Goal: Task Accomplishment & Management: Use online tool/utility

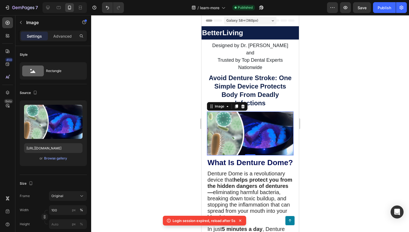
scroll to position [17, 0]
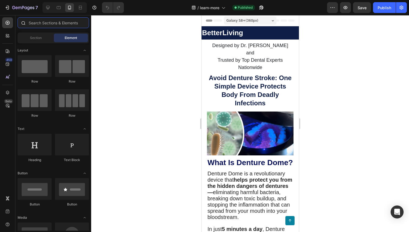
click at [50, 25] on input "text" at bounding box center [53, 22] width 71 height 11
click at [43, 36] on div "Section" at bounding box center [36, 38] width 34 height 9
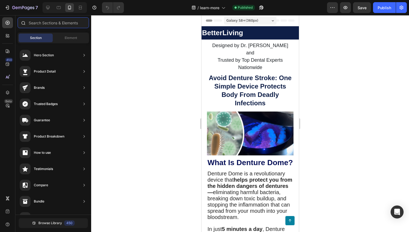
click at [44, 24] on input "text" at bounding box center [53, 22] width 71 height 11
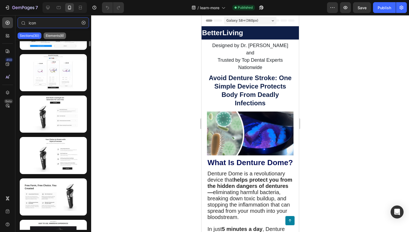
scroll to position [4, 0]
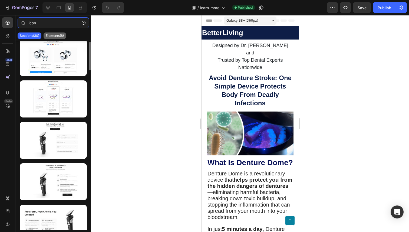
type input "icon"
click at [52, 35] on p "Elements(8)" at bounding box center [55, 36] width 18 height 4
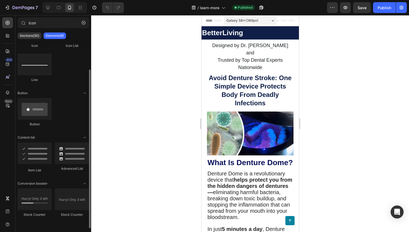
scroll to position [0, 0]
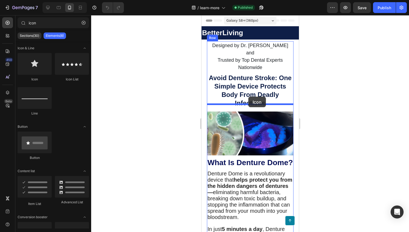
drag, startPoint x: 235, startPoint y: 83, endPoint x: 248, endPoint y: 97, distance: 19.0
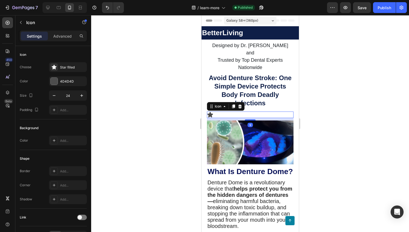
click at [243, 111] on div "Icon 9" at bounding box center [250, 114] width 87 height 6
click at [27, 25] on p "Icon" at bounding box center [49, 22] width 46 height 6
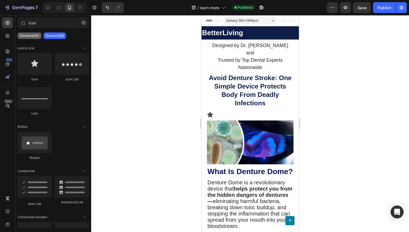
click at [24, 36] on p "Sections(30)" at bounding box center [29, 36] width 19 height 4
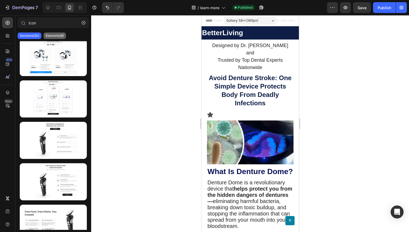
click at [48, 38] on div "Elements(8)" at bounding box center [55, 35] width 22 height 6
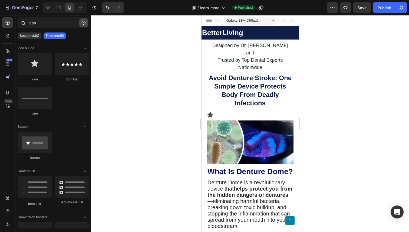
click at [84, 21] on icon "button" at bounding box center [84, 23] width 4 height 4
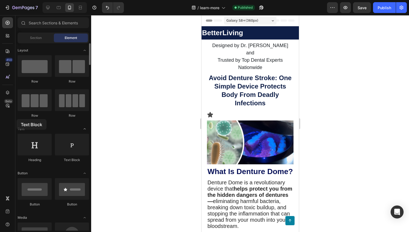
drag, startPoint x: 84, startPoint y: 150, endPoint x: 21, endPoint y: 130, distance: 66.4
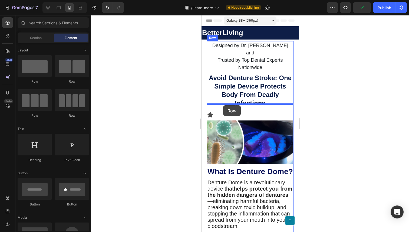
drag, startPoint x: 268, startPoint y: 79, endPoint x: 223, endPoint y: 105, distance: 51.6
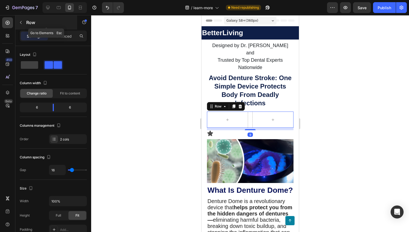
click at [23, 18] on div "Row" at bounding box center [46, 22] width 62 height 14
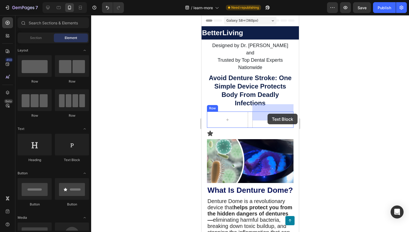
drag, startPoint x: 278, startPoint y: 158, endPoint x: 260, endPoint y: 114, distance: 47.4
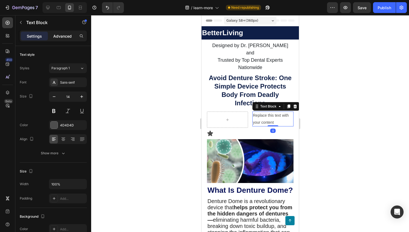
click at [66, 37] on p "Advanced" at bounding box center [62, 36] width 18 height 6
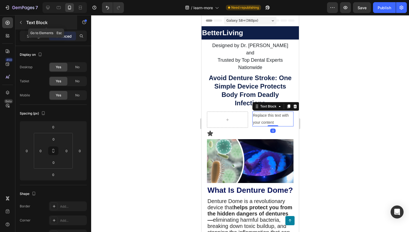
click at [28, 21] on p "Text Block" at bounding box center [49, 22] width 46 height 6
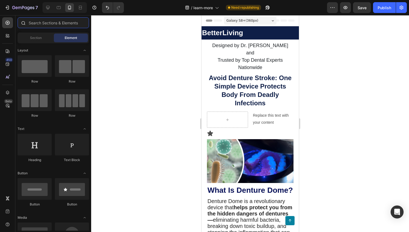
click at [52, 24] on input "text" at bounding box center [53, 22] width 71 height 11
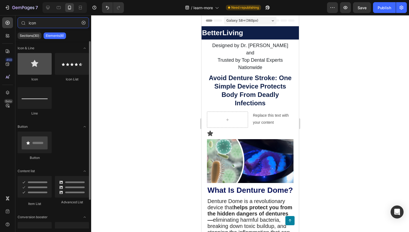
type input "icon"
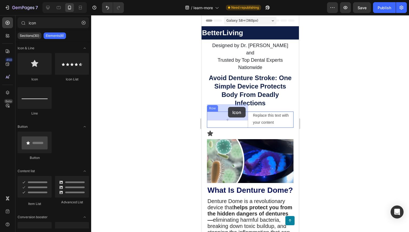
drag, startPoint x: 240, startPoint y: 83, endPoint x: 227, endPoint y: 107, distance: 27.5
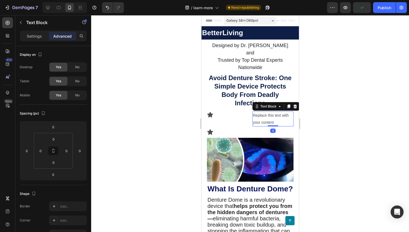
click at [260, 111] on div "Replace this text with your content" at bounding box center [272, 118] width 41 height 15
click at [260, 112] on p "Replace this text with your content" at bounding box center [273, 119] width 40 height 14
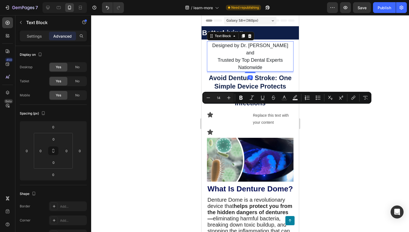
click at [230, 60] on p "Trusted by Top Dental Experts Nationwide" at bounding box center [249, 63] width 85 height 15
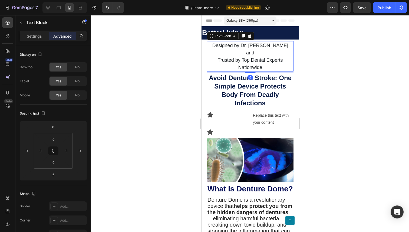
click at [230, 60] on p "Trusted by Top Dental Experts Nationwide" at bounding box center [249, 63] width 85 height 15
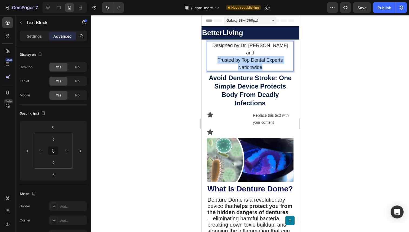
click at [230, 60] on p "Trusted by Top Dental Experts Nationwide" at bounding box center [249, 63] width 85 height 15
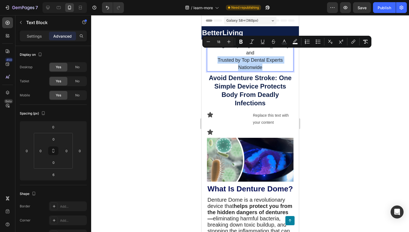
copy span "Trusted by Top Dental Experts Nationwide"
click at [248, 58] on span "Trusted by Top Dental Experts Nationwide" at bounding box center [249, 63] width 65 height 13
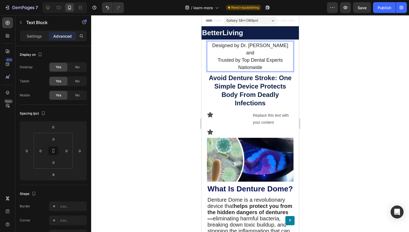
click at [248, 58] on span "Trusted by Top Dental Experts Nationwide" at bounding box center [249, 63] width 65 height 13
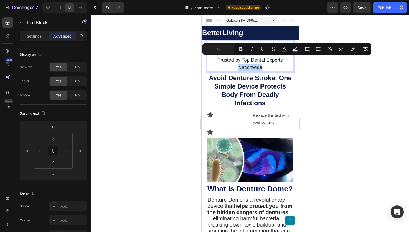
click at [265, 58] on p "Trusted by Top Dental Experts Nationwide" at bounding box center [249, 63] width 85 height 15
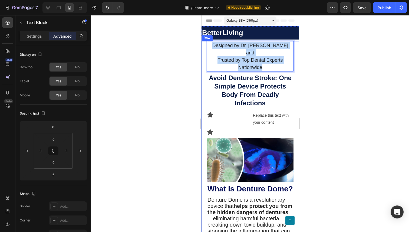
drag, startPoint x: 267, startPoint y: 59, endPoint x: 202, endPoint y: 43, distance: 67.2
copy div "Designed by Dr. James Mitchell and Trusted by Top Dental Experts Nationwide"
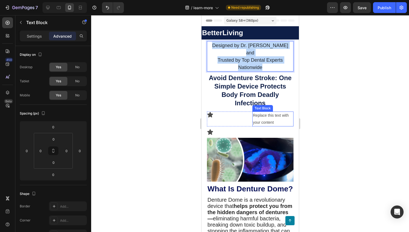
click at [266, 112] on p "Replace this text with your content" at bounding box center [273, 119] width 40 height 14
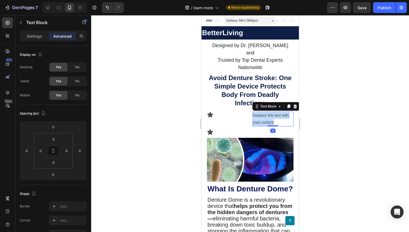
click at [266, 112] on p "Replace this text with your content" at bounding box center [273, 119] width 40 height 14
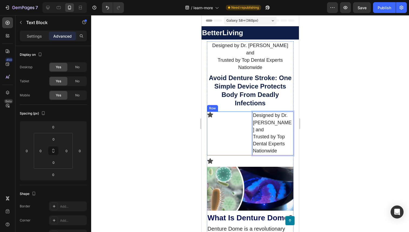
click at [233, 116] on div "Icon" at bounding box center [227, 133] width 41 height 44
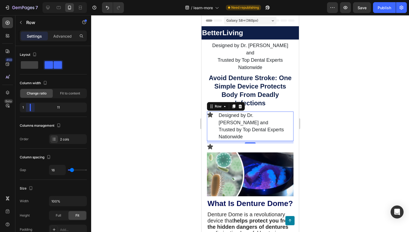
drag, startPoint x: 52, startPoint y: 108, endPoint x: 25, endPoint y: 109, distance: 26.8
click at [25, 0] on body "7 Version history / learn-more Need republishing Preview Save Publish 450 Beta …" at bounding box center [204, 0] width 409 height 0
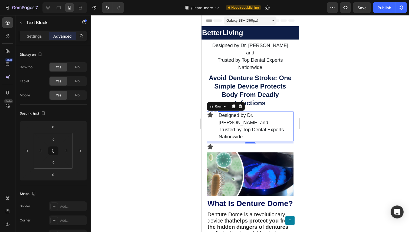
click at [236, 127] on span "Trusted by Top Dental Experts Nationwide" at bounding box center [250, 133] width 65 height 12
click at [224, 127] on span "Trusted by Top Dental Experts Nationwide" at bounding box center [250, 133] width 65 height 12
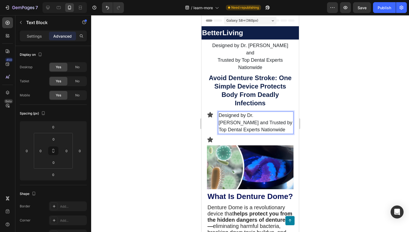
drag, startPoint x: 263, startPoint y: 121, endPoint x: 217, endPoint y: 105, distance: 48.9
click at [217, 111] on div "Icon Designed by Dr. James Mitchell and Trusted by Top Dental Experts Nationwid…" at bounding box center [250, 122] width 87 height 22
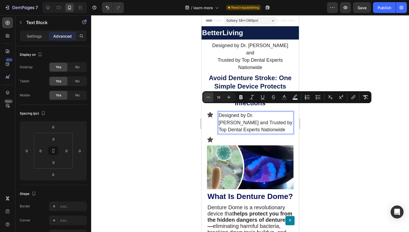
click at [211, 98] on icon "Editor contextual toolbar" at bounding box center [208, 96] width 5 height 5
type input "15"
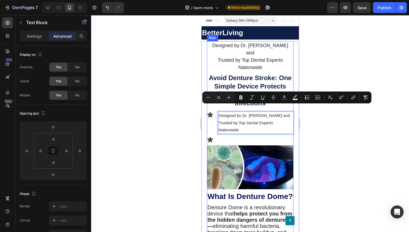
click at [212, 112] on icon at bounding box center [210, 114] width 6 height 5
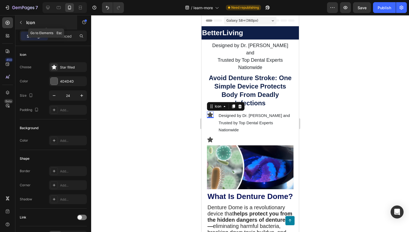
click at [27, 19] on div "Icon" at bounding box center [46, 22] width 62 height 14
click at [212, 112] on icon at bounding box center [210, 114] width 6 height 5
click at [241, 104] on icon at bounding box center [240, 106] width 4 height 4
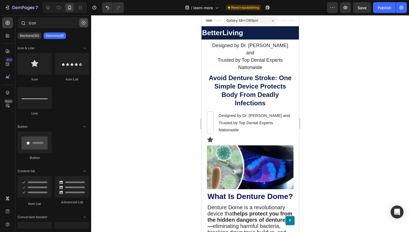
click at [82, 23] on icon "button" at bounding box center [84, 23] width 4 height 4
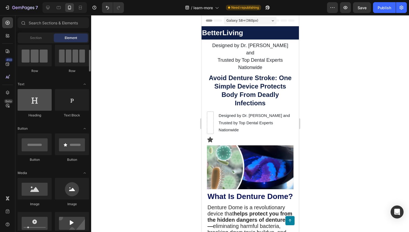
scroll to position [47, 0]
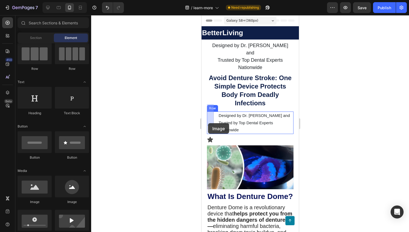
drag, startPoint x: 344, startPoint y: 148, endPoint x: 210, endPoint y: 121, distance: 136.6
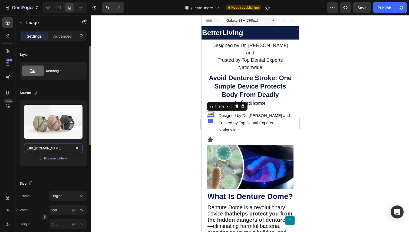
click at [64, 150] on input "https://cdn.shopify.com/s/files/1/2005/9307/files/image_demo.jpg" at bounding box center [53, 148] width 58 height 10
paste input "img.funnelish.com/3986/25205/1651789626-quote_1quote.png"
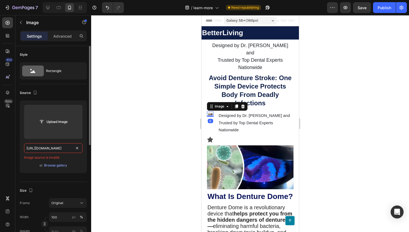
click at [64, 150] on input "https://img.funnelish.com/3986/25205/1651789626-quote_1quote.pngs/files/1/2005/…" at bounding box center [53, 148] width 58 height 10
paste input "text"
type input "https://img.funnelish.com/3986/25205/1651789626-quote_1quote.png"
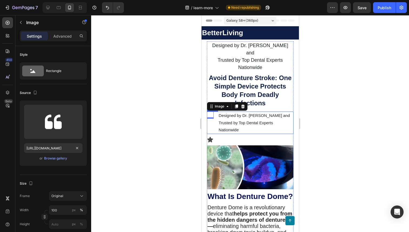
click at [213, 120] on div "Image 0 Designed by Dr. James Mitchell and Trusted by Top Dental Experts Nation…" at bounding box center [250, 122] width 87 height 22
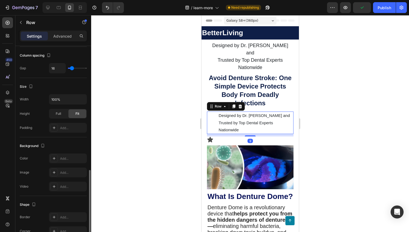
scroll to position [147, 0]
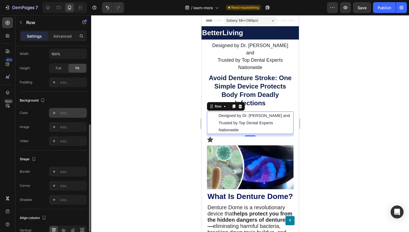
click at [75, 113] on div "Add..." at bounding box center [72, 113] width 25 height 5
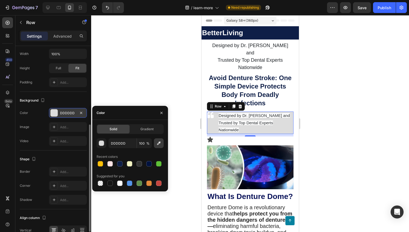
click at [159, 143] on icon "button" at bounding box center [159, 143] width 4 height 4
type input "FFE7B8"
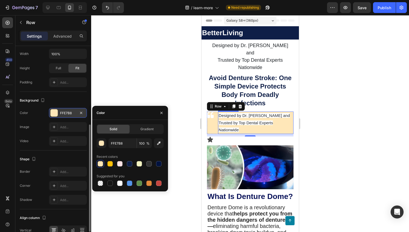
click at [252, 118] on p "Designed by Dr. James Mitchell and Trusted by Top Dental Experts Nationwide" at bounding box center [255, 122] width 74 height 21
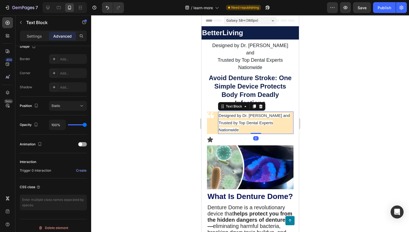
scroll to position [0, 0]
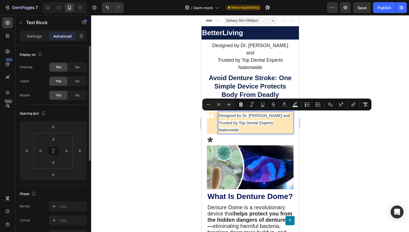
click at [239, 120] on p "Designed by Dr. James Mitchell and Trusted by Top Dental Experts Nationwide" at bounding box center [255, 122] width 74 height 21
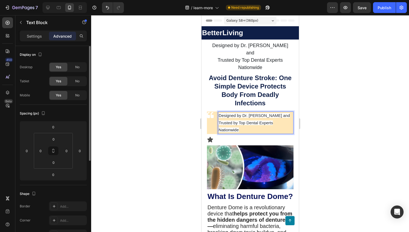
drag, startPoint x: 239, startPoint y: 120, endPoint x: 219, endPoint y: 109, distance: 22.5
click at [219, 112] on p "Designed by Dr. James Mitchell and Trusted by Top Dental Experts Nationwide" at bounding box center [255, 122] width 74 height 21
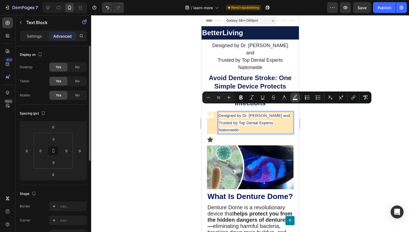
click at [296, 97] on icon "Editor contextual toolbar" at bounding box center [294, 97] width 5 height 5
type input "FFFFFF"
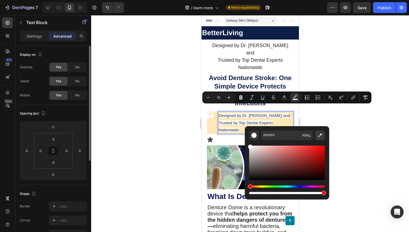
click at [318, 137] on icon "Editor contextual toolbar" at bounding box center [319, 135] width 5 height 5
type input "FFE7B8"
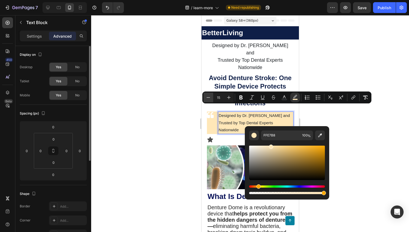
click at [209, 98] on icon "Editor contextual toolbar" at bounding box center [208, 97] width 5 height 5
type input "14"
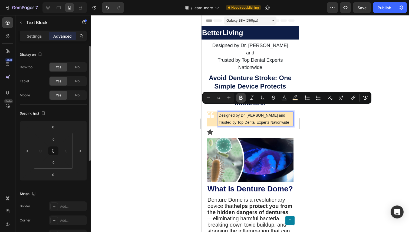
click at [241, 96] on icon "Editor contextual toolbar" at bounding box center [240, 98] width 3 height 4
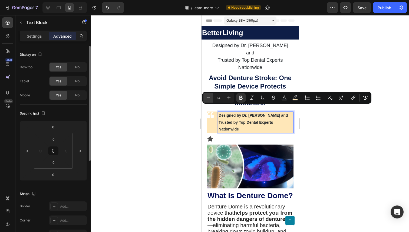
click at [209, 99] on icon "Editor contextual toolbar" at bounding box center [208, 97] width 5 height 5
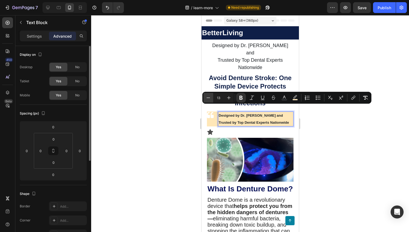
click at [209, 99] on icon "Editor contextual toolbar" at bounding box center [208, 97] width 5 height 5
type input "12"
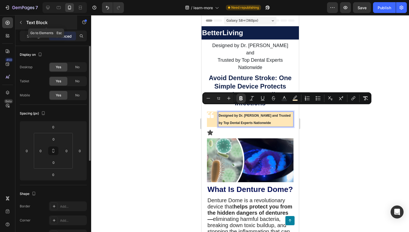
click at [23, 24] on button "button" at bounding box center [21, 22] width 9 height 9
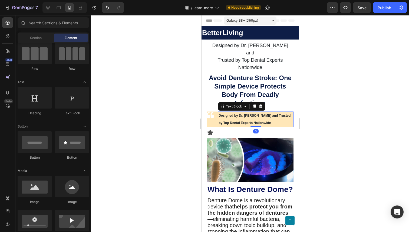
click at [250, 116] on strong "Designed by Dr. James Mitchell and Trusted by Top Dental Experts Nationwide" at bounding box center [254, 119] width 72 height 11
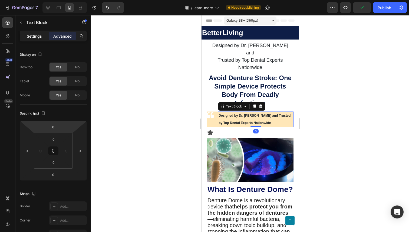
click at [35, 39] on div "Settings" at bounding box center [34, 36] width 27 height 9
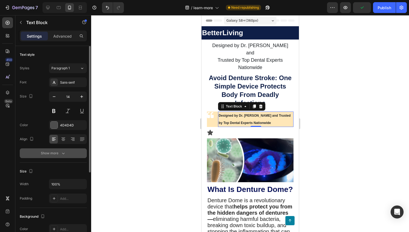
click at [58, 157] on button "Show more" at bounding box center [53, 153] width 67 height 10
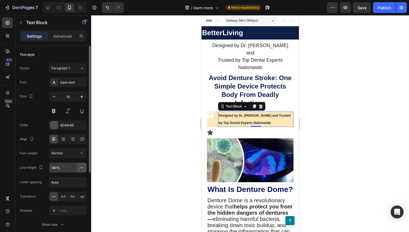
click at [83, 170] on button "button" at bounding box center [82, 168] width 10 height 10
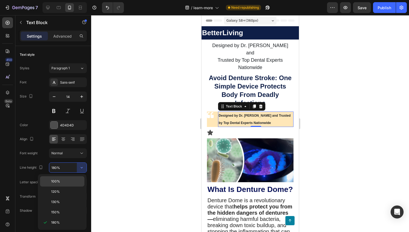
click at [76, 180] on p "100%" at bounding box center [66, 181] width 31 height 5
type input "100%"
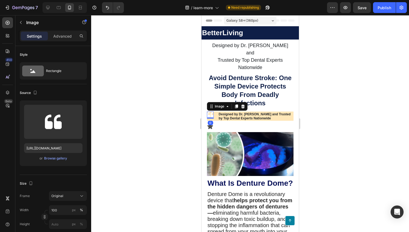
click at [212, 111] on img at bounding box center [210, 114] width 7 height 7
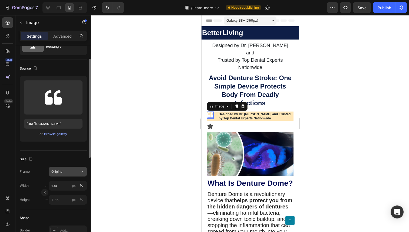
scroll to position [25, 0]
click at [77, 170] on div "Original" at bounding box center [64, 171] width 27 height 5
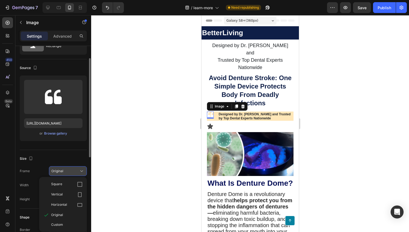
click at [77, 170] on div "Original" at bounding box center [64, 171] width 27 height 5
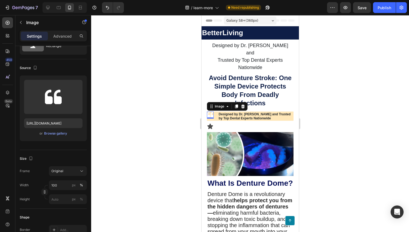
click at [169, 111] on div at bounding box center [250, 123] width 318 height 217
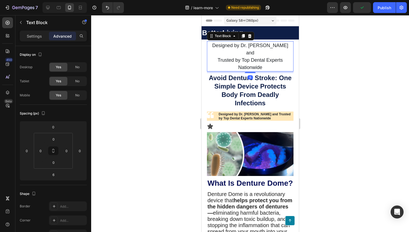
click at [270, 42] on p "Designed by Dr. [PERSON_NAME] and" at bounding box center [249, 49] width 85 height 15
click at [217, 123] on div "Icon" at bounding box center [250, 126] width 87 height 6
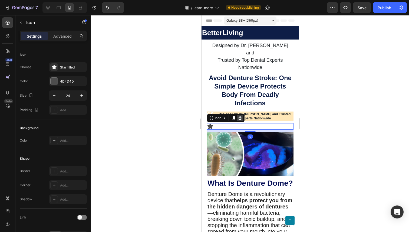
click at [242, 116] on icon at bounding box center [240, 118] width 4 height 4
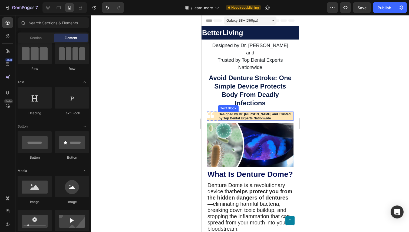
click at [290, 112] on p "Designed by Dr. James Mitchell and Trusted by Top Dental Experts Nationwide" at bounding box center [255, 116] width 74 height 8
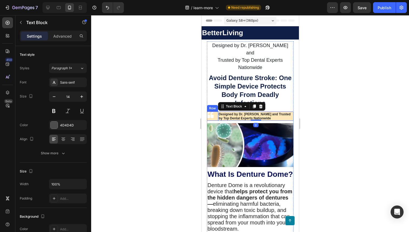
click at [215, 113] on div "Image Designed by Dr. James Mitchell and Trusted by Top Dental Experts Nationwi…" at bounding box center [250, 115] width 87 height 9
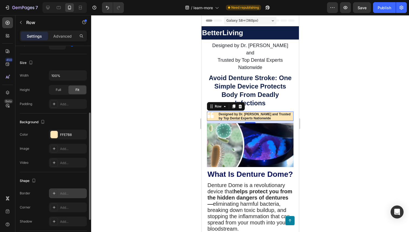
scroll to position [126, 0]
click at [55, 193] on icon at bounding box center [54, 192] width 4 height 4
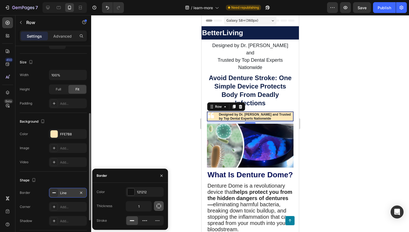
click at [158, 206] on icon "button" at bounding box center [158, 205] width 5 height 5
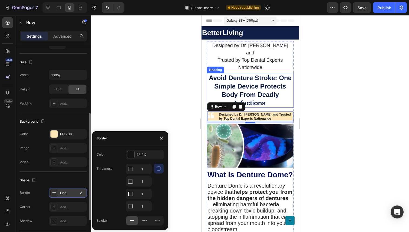
click at [223, 83] on h1 "Avoid Denture Stroke: One Simple Device Protects Body From Deadly Infections" at bounding box center [250, 90] width 87 height 35
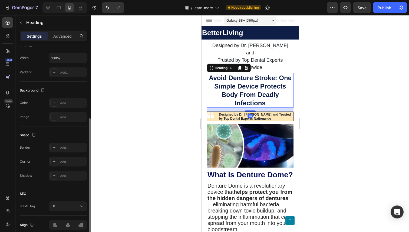
scroll to position [0, 0]
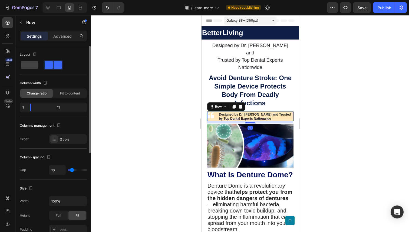
click at [207, 113] on div "Image" at bounding box center [210, 116] width 7 height 9
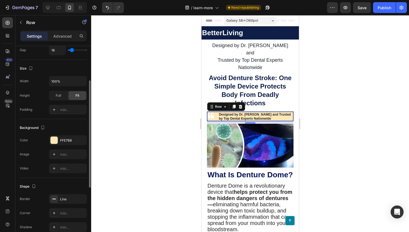
scroll to position [133, 0]
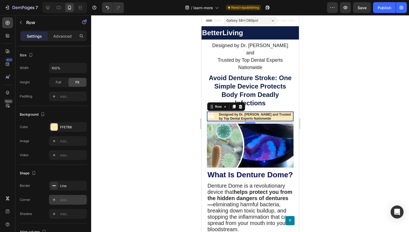
click at [73, 201] on div "Add..." at bounding box center [72, 199] width 25 height 5
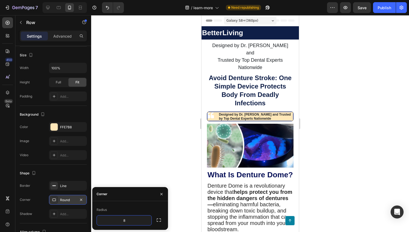
click at [173, 118] on div at bounding box center [250, 123] width 318 height 217
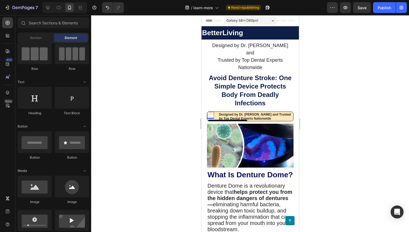
click at [212, 112] on img at bounding box center [210, 115] width 7 height 7
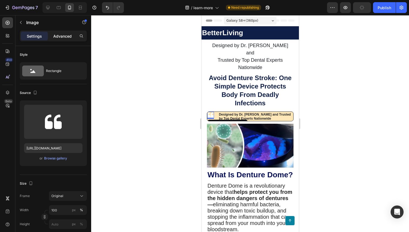
click at [65, 35] on p "Advanced" at bounding box center [62, 36] width 18 height 6
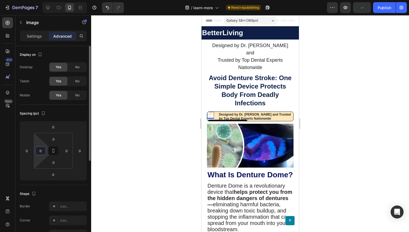
click at [38, 148] on input "0" at bounding box center [41, 151] width 8 height 8
type input "q"
type input "1"
type input "5"
type input "0"
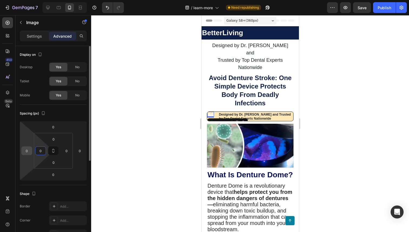
click at [25, 152] on input "0" at bounding box center [27, 151] width 8 height 8
type input "1"
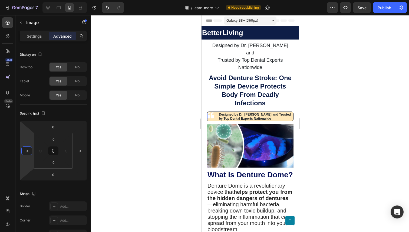
click at [216, 111] on div "Image Designed by Dr. James Mitchell and Trusted by Top Dental Experts Nationwi…" at bounding box center [250, 116] width 87 height 10
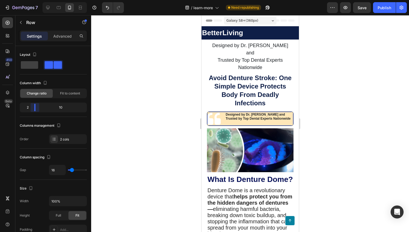
click at [34, 0] on body "7 Version history / learn-more Need republishing Preview Save Publish 450 Beta …" at bounding box center [204, 0] width 409 height 0
click at [215, 112] on img at bounding box center [214, 119] width 14 height 14
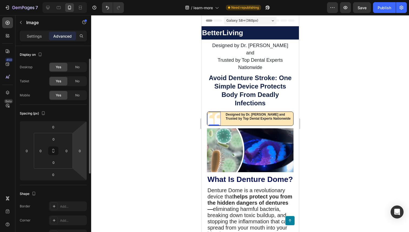
scroll to position [10, 0]
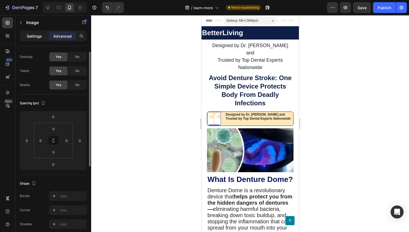
click at [35, 38] on p "Settings" at bounding box center [34, 36] width 15 height 6
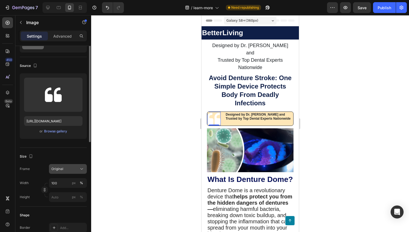
scroll to position [31, 0]
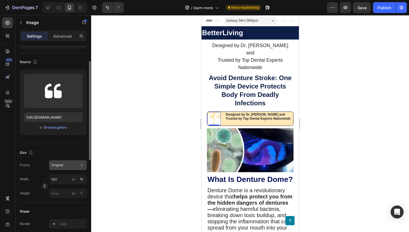
click at [68, 169] on button "Original" at bounding box center [68, 165] width 38 height 10
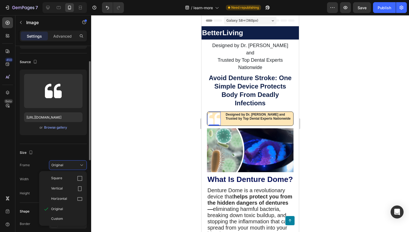
click at [39, 157] on div "Size" at bounding box center [53, 152] width 67 height 9
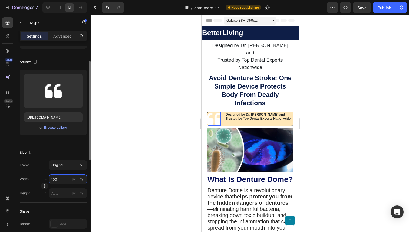
click at [64, 177] on input "100" at bounding box center [68, 179] width 38 height 10
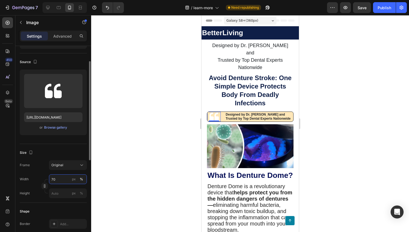
click at [53, 180] on input "70" at bounding box center [68, 179] width 38 height 10
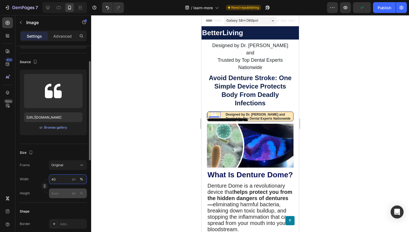
type input "40"
click at [56, 191] on input "px %" at bounding box center [68, 193] width 38 height 10
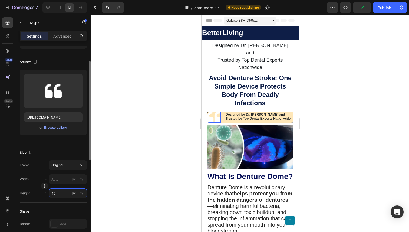
type input "4"
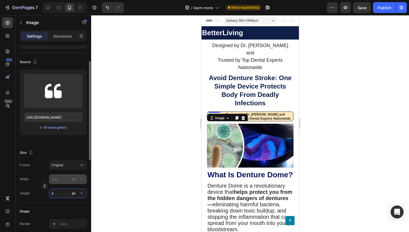
type input "4"
click at [58, 178] on input "px %" at bounding box center [68, 179] width 38 height 10
type input "4"
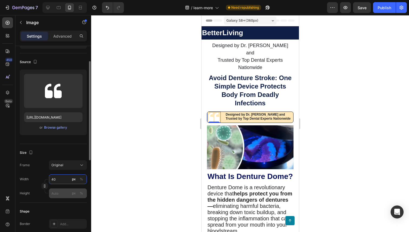
type input "40"
click at [59, 192] on input "px %" at bounding box center [68, 193] width 38 height 10
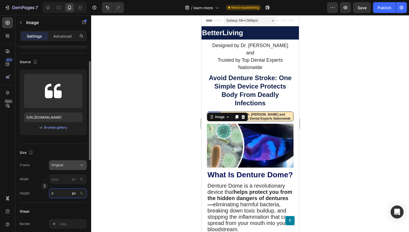
type input "0"
click at [66, 162] on button "Original" at bounding box center [68, 165] width 38 height 10
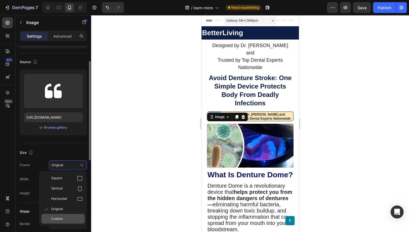
click at [68, 220] on div "Custom" at bounding box center [66, 218] width 31 height 5
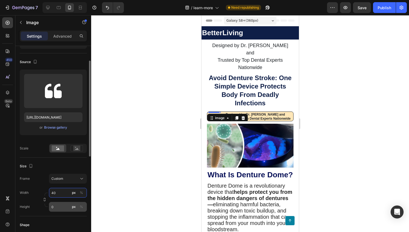
type input "40"
click at [62, 205] on input "0" at bounding box center [68, 207] width 38 height 10
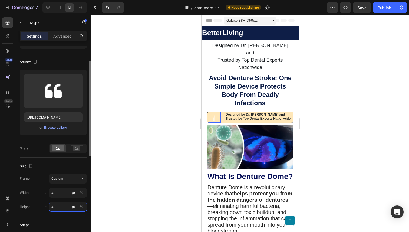
type input "40"
type input "4"
click at [62, 203] on input "40" at bounding box center [68, 207] width 38 height 10
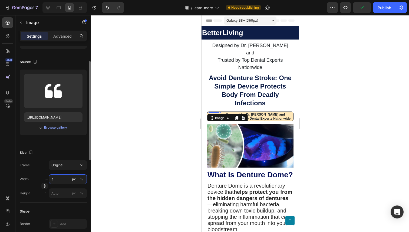
click at [62, 194] on div "Width 4 px % Height px %" at bounding box center [53, 186] width 67 height 24
type input "0"
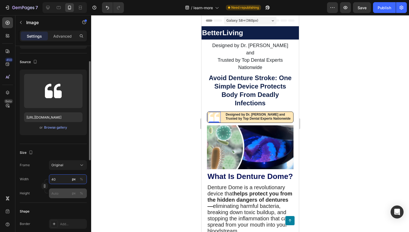
type input "40"
click at [62, 193] on input "px %" at bounding box center [68, 193] width 38 height 10
type input "40"
click at [65, 180] on input "px %" at bounding box center [68, 179] width 38 height 10
type input "4"
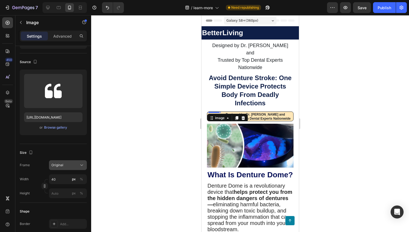
click at [76, 163] on div "Original" at bounding box center [64, 165] width 27 height 5
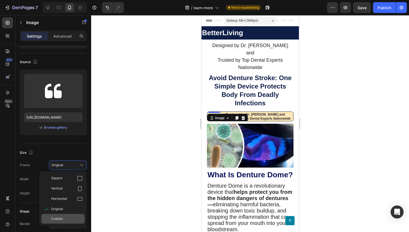
click at [63, 218] on div "Custom" at bounding box center [66, 218] width 31 height 5
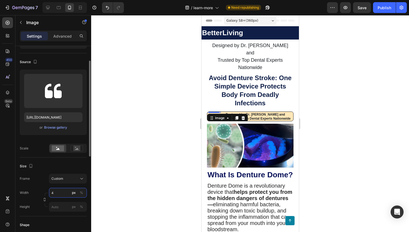
click at [63, 194] on input "4" at bounding box center [68, 193] width 38 height 10
type input "40"
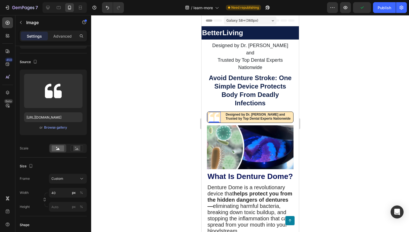
click at [349, 96] on div at bounding box center [250, 123] width 318 height 217
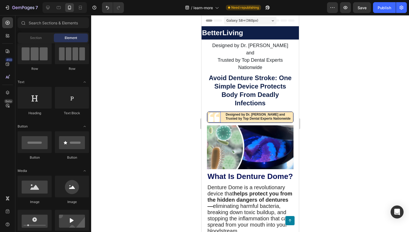
click at [213, 112] on img at bounding box center [213, 117] width 11 height 11
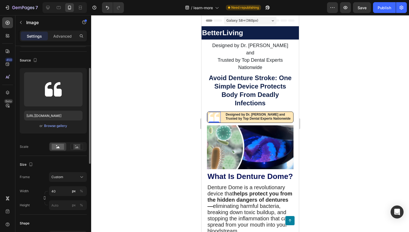
scroll to position [39, 0]
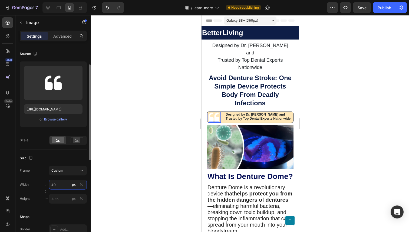
click at [53, 183] on input "40" at bounding box center [68, 185] width 38 height 10
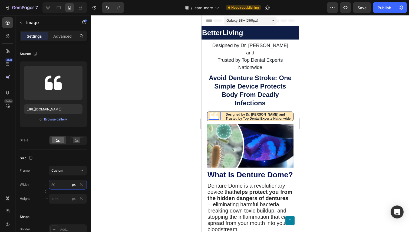
type input "30"
click at [112, 159] on div at bounding box center [250, 123] width 318 height 217
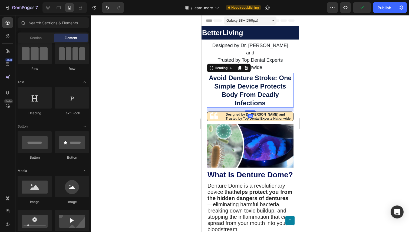
click at [244, 76] on h1 "Avoid Denture Stroke: One Simple Device Protects Body From Deadly Infections" at bounding box center [250, 90] width 87 height 35
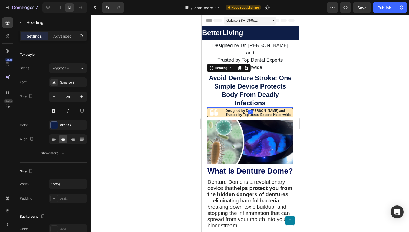
drag, startPoint x: 249, startPoint y: 103, endPoint x: 251, endPoint y: 96, distance: 7.2
click at [251, 96] on div "Avoid Denture Stroke: One Simple Device Protects Body From Deadly Infections He…" at bounding box center [250, 90] width 87 height 35
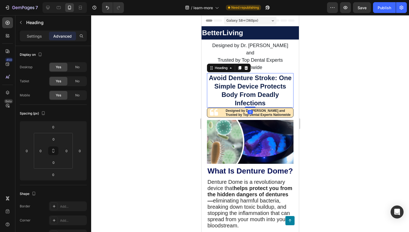
click at [341, 78] on div at bounding box center [250, 123] width 318 height 217
click at [235, 73] on h1 "Avoid Denture Stroke: One Simple Device Protects Body From Deadly Infections" at bounding box center [250, 90] width 87 height 35
click at [36, 37] on p "Settings" at bounding box center [34, 36] width 15 height 6
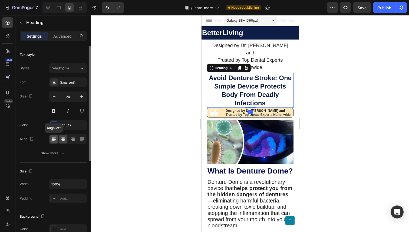
click at [52, 138] on icon at bounding box center [53, 138] width 5 height 5
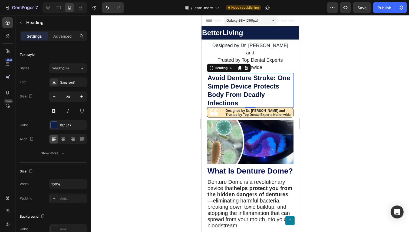
click at [248, 64] on div "Heading" at bounding box center [229, 68] width 44 height 9
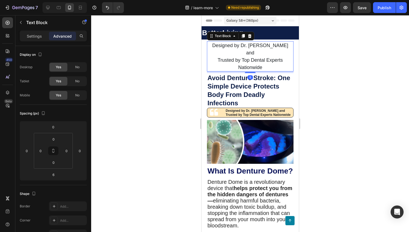
click at [275, 57] on span "Trusted by Top Dental Experts Nationwide" at bounding box center [249, 63] width 65 height 13
click at [250, 36] on icon at bounding box center [250, 36] width 4 height 4
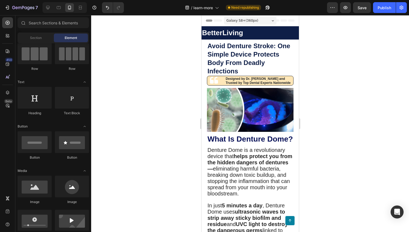
click at [373, 62] on div at bounding box center [250, 123] width 318 height 217
click at [212, 81] on img at bounding box center [214, 80] width 8 height 8
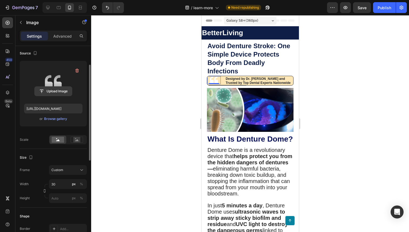
scroll to position [40, 0]
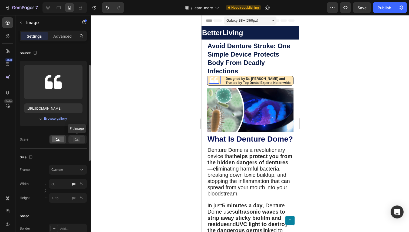
click at [78, 137] on rect at bounding box center [76, 139] width 7 height 5
click at [61, 139] on rect at bounding box center [58, 139] width 12 height 6
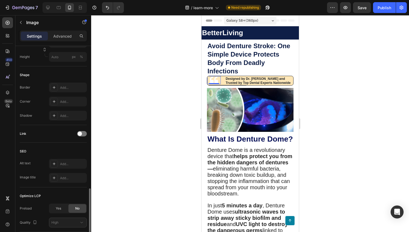
scroll to position [0, 0]
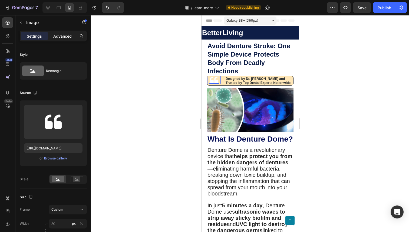
click at [60, 38] on p "Advanced" at bounding box center [62, 36] width 18 height 6
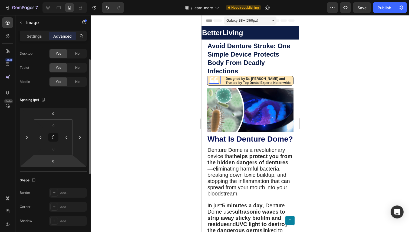
scroll to position [17, 0]
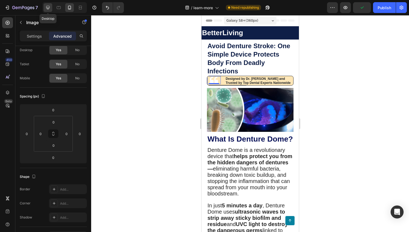
click at [46, 8] on icon at bounding box center [48, 8] width 4 height 4
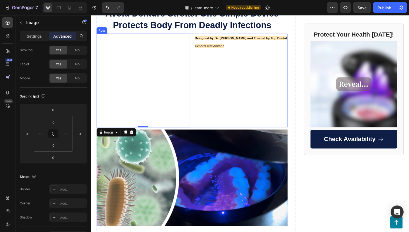
scroll to position [35, 0]
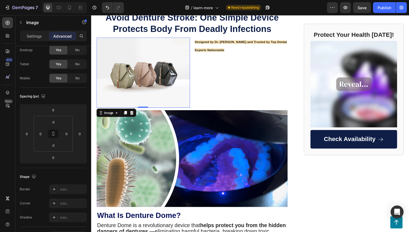
click at [170, 71] on img at bounding box center [144, 74] width 95 height 72
click at [36, 39] on div "Settings" at bounding box center [34, 36] width 27 height 9
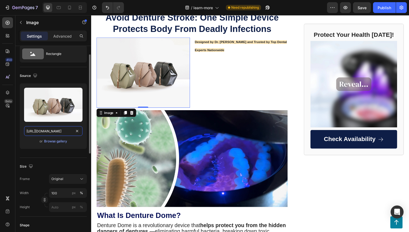
click at [65, 131] on input "https://cdn.shopify.com/s/files/1/2005/9307/files/image_demo.jpg" at bounding box center [53, 131] width 58 height 10
paste input "img.funnelish.com/3986/25205/1651789626-quote_1quote.pn"
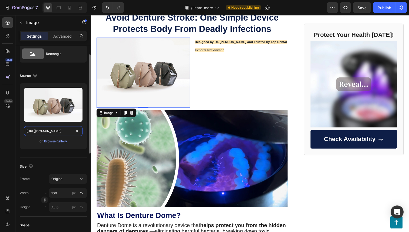
type input "https://img.funnelish.com/3986/25205/1651789626-quote_1quote.png"
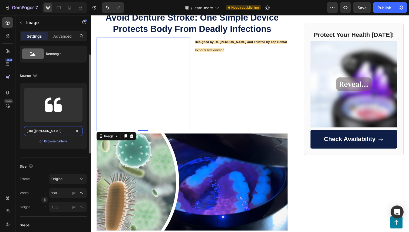
scroll to position [0, 62]
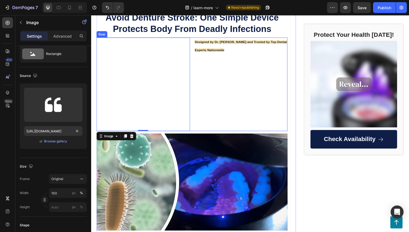
click at [249, 89] on div "Designed by Dr. James Mitchell and Trusted by Top Dental Experts Nationwide Tex…" at bounding box center [243, 85] width 95 height 95
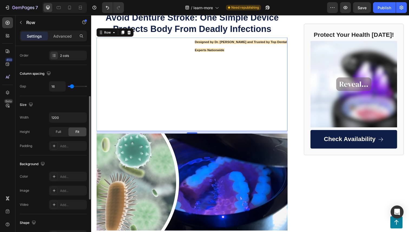
scroll to position [98, 0]
click at [75, 174] on div "Add..." at bounding box center [72, 175] width 25 height 5
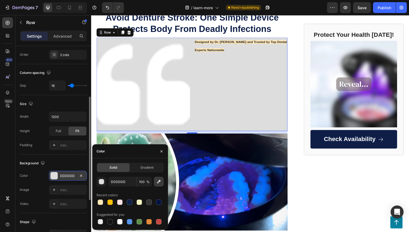
click at [158, 180] on icon "button" at bounding box center [158, 181] width 5 height 5
type input "FFE7B8"
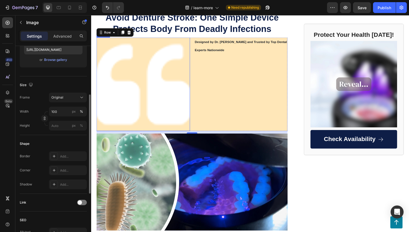
click at [143, 81] on img at bounding box center [144, 85] width 95 height 95
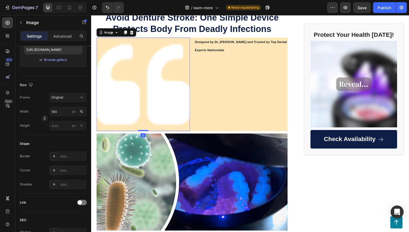
scroll to position [0, 0]
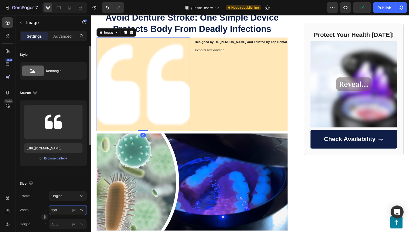
click at [63, 208] on input "100" at bounding box center [68, 210] width 38 height 10
type input "30"
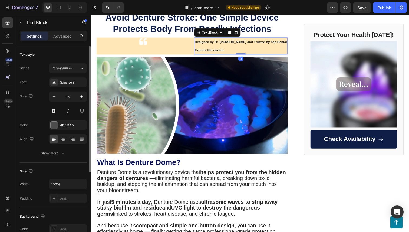
click at [222, 45] on strong "Designed by Dr. James Mitchell and Trusted by Top Dental Experts Nationwide" at bounding box center [244, 47] width 94 height 12
click at [148, 45] on div "Image" at bounding box center [144, 42] width 95 height 8
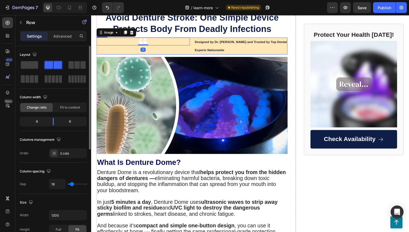
click at [162, 52] on div "Image 0" at bounding box center [144, 46] width 95 height 17
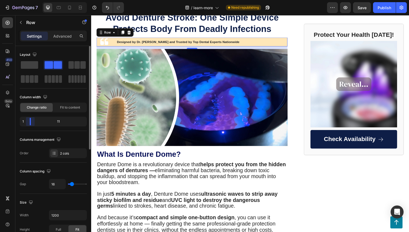
drag, startPoint x: 54, startPoint y: 120, endPoint x: 28, endPoint y: 120, distance: 26.0
click at [28, 0] on body "7 Version history / learn-more Need republishing Preview Save Publish 450 Beta …" at bounding box center [204, 0] width 409 height 0
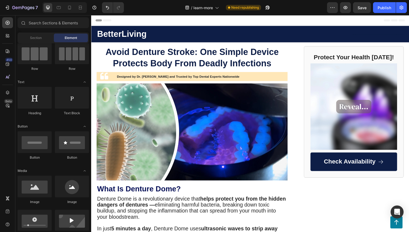
click at [294, 21] on div "Header" at bounding box center [253, 20] width 316 height 11
click at [278, 76] on p "Designed by Dr. James Mitchell and Trusted by Top Dental Experts Nationwide" at bounding box center [204, 78] width 174 height 8
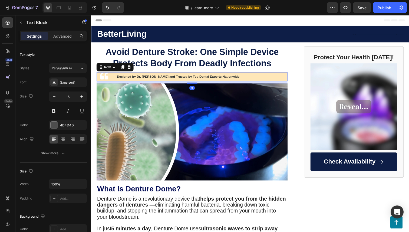
click at [114, 82] on div "Image Designed by Dr. James Mitchell and Trusted by Top Dental Experts Nationwi…" at bounding box center [194, 77] width 195 height 9
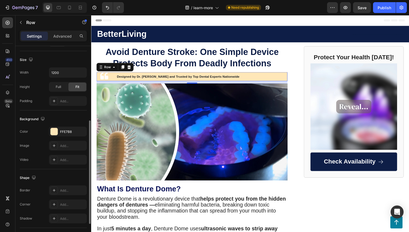
scroll to position [143, 0]
click at [54, 187] on div at bounding box center [54, 190] width 8 height 8
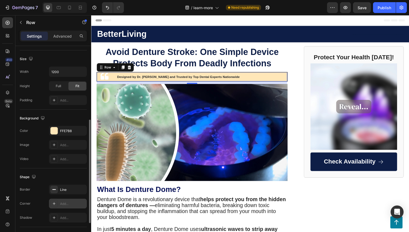
click at [57, 202] on div at bounding box center [54, 204] width 8 height 8
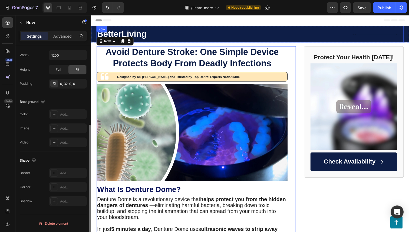
click at [309, 35] on div at bounding box center [333, 34] width 156 height 1
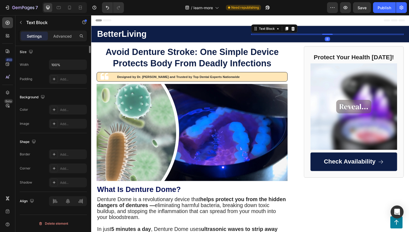
scroll to position [0, 0]
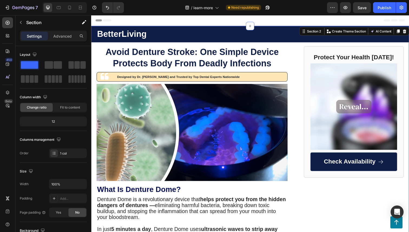
click at [291, 38] on div "Text Block" at bounding box center [333, 34] width 156 height 12
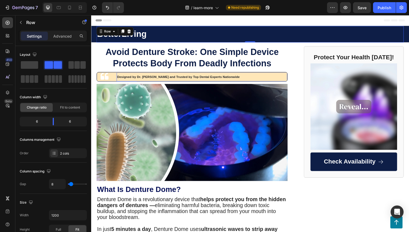
click at [140, 78] on strong "Designed by Dr. James Mitchell and Trusted by Top Dental Experts Nationwide" at bounding box center [180, 78] width 125 height 4
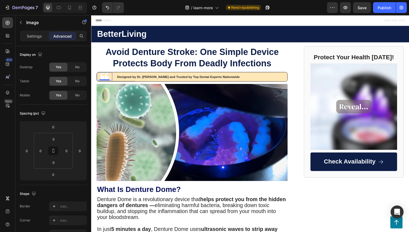
click at [106, 78] on img at bounding box center [105, 78] width 8 height 8
click at [41, 147] on input "0" at bounding box center [41, 151] width 8 height 8
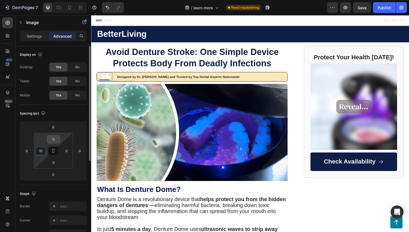
type input "10"
click at [52, 140] on input "0" at bounding box center [53, 139] width 11 height 8
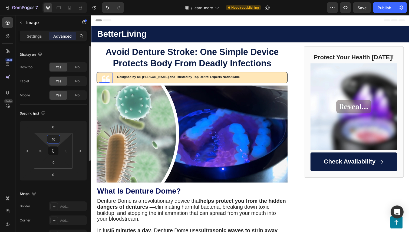
type input "1"
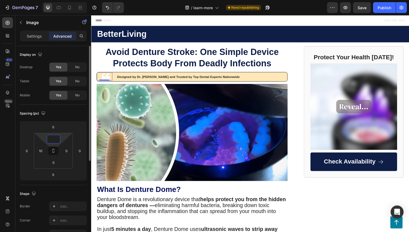
type input "5"
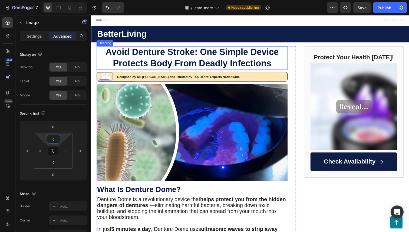
click at [103, 58] on h1 "Avoid Denture Stroke: One Simple Device Protects Body From Deadly Infections" at bounding box center [194, 59] width 195 height 24
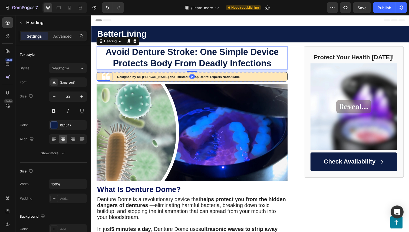
click at [110, 77] on img at bounding box center [106, 78] width 8 height 8
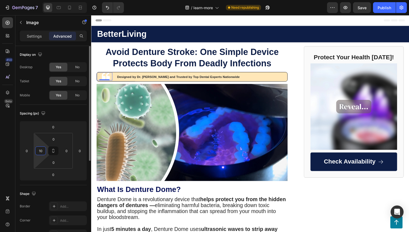
click at [42, 149] on input "10" at bounding box center [41, 151] width 8 height 8
type input "2"
type input "30"
click at [56, 127] on input "0" at bounding box center [53, 127] width 11 height 8
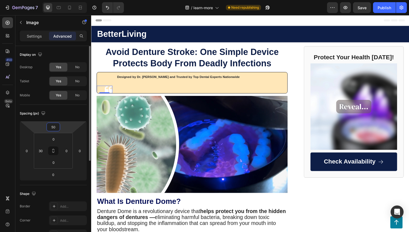
type input "5"
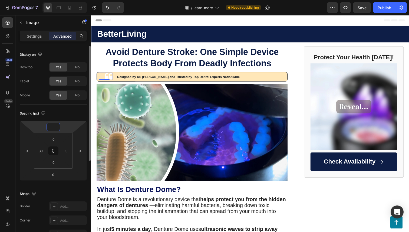
type input "5"
type input "4"
type input "3"
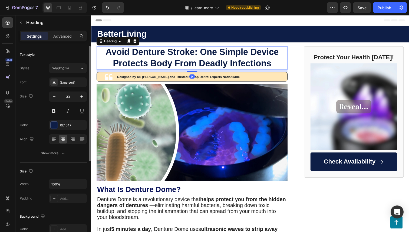
click at [269, 58] on h1 "Avoid Denture Stroke: One Simple Device Protects Body From Deadly Infections" at bounding box center [194, 59] width 195 height 24
click at [259, 113] on img at bounding box center [194, 134] width 195 height 99
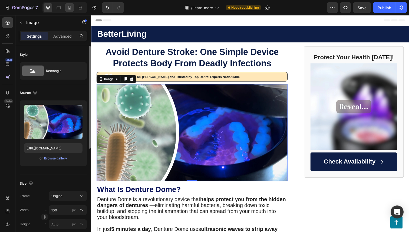
click at [71, 7] on icon at bounding box center [69, 7] width 5 height 5
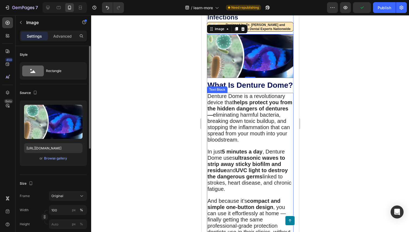
scroll to position [42, 0]
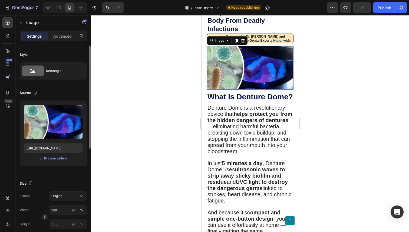
click at [268, 83] on img at bounding box center [250, 68] width 87 height 44
click at [277, 25] on h1 "Avoid Denture Stroke: One Simple Device Protects Body From Deadly Infections" at bounding box center [250, 16] width 87 height 35
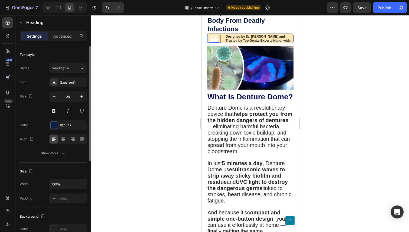
click at [211, 41] on img at bounding box center [214, 39] width 8 height 8
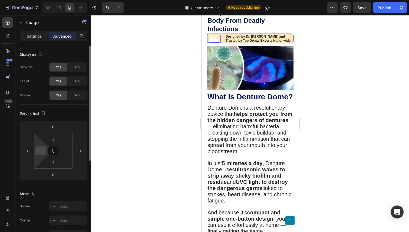
click at [43, 151] on input "0" at bounding box center [41, 151] width 8 height 8
type input "1"
type input "2"
type input "3"
type input "20"
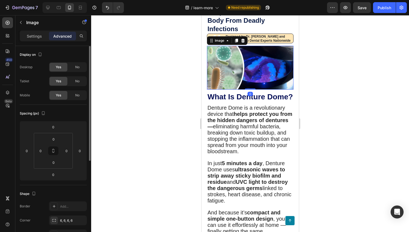
click at [217, 59] on img at bounding box center [250, 68] width 87 height 44
click at [146, 66] on div at bounding box center [250, 123] width 318 height 217
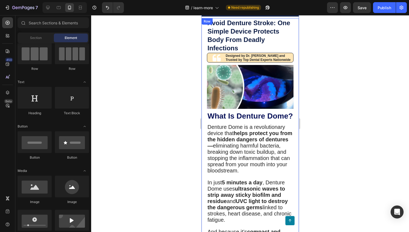
scroll to position [22, 0]
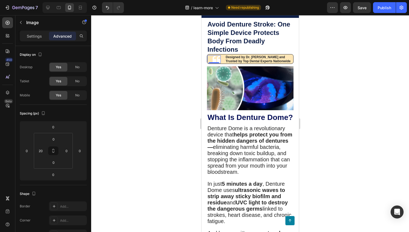
click at [219, 58] on img at bounding box center [216, 59] width 8 height 8
click at [38, 40] on div "Settings" at bounding box center [34, 36] width 27 height 9
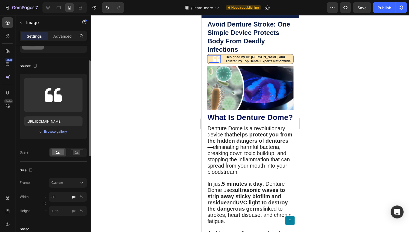
scroll to position [28, 0]
click at [55, 193] on input "30" at bounding box center [68, 196] width 38 height 10
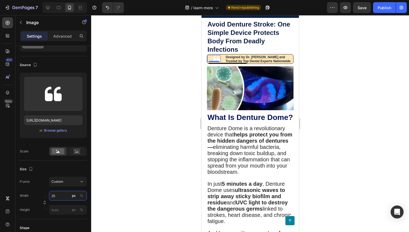
type input "25"
click at [161, 127] on div at bounding box center [250, 123] width 318 height 217
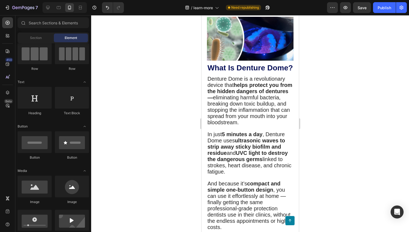
scroll to position [0, 0]
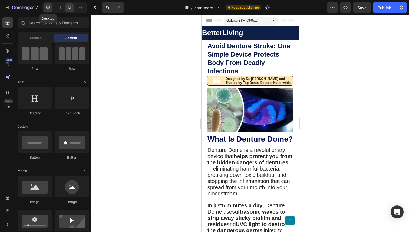
click at [52, 9] on div at bounding box center [48, 7] width 9 height 9
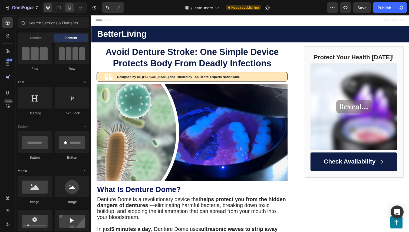
click at [68, 6] on icon at bounding box center [69, 8] width 3 height 4
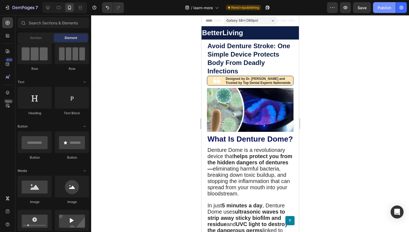
click at [388, 9] on div "Publish" at bounding box center [385, 8] width 14 height 6
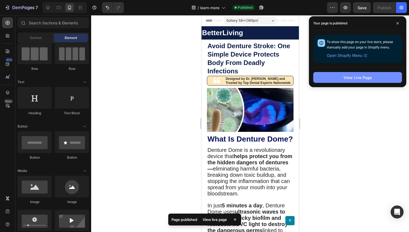
click at [367, 76] on div "View Live Page" at bounding box center [358, 78] width 28 height 6
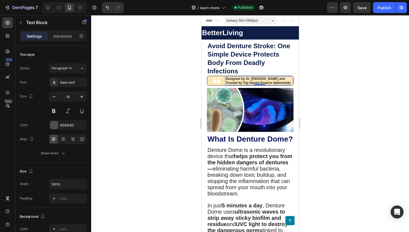
click at [238, 81] on strong "Designed by Dr. James Mitchell and Trusted by Top Dental Experts Nationwide" at bounding box center [257, 81] width 65 height 8
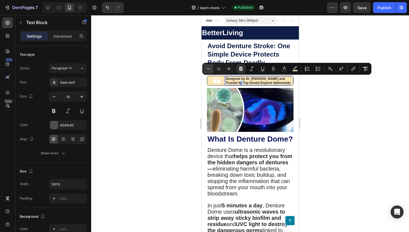
click at [207, 67] on icon "Editor contextual toolbar" at bounding box center [208, 68] width 5 height 5
type input "11"
click at [377, 8] on button "Publish" at bounding box center [384, 7] width 23 height 11
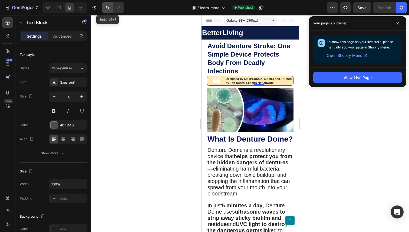
click at [110, 6] on icon "Undo/Redo" at bounding box center [107, 7] width 5 height 5
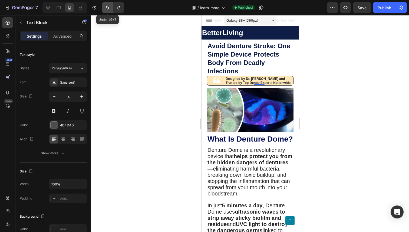
click at [107, 8] on icon "Undo/Redo" at bounding box center [107, 7] width 5 height 5
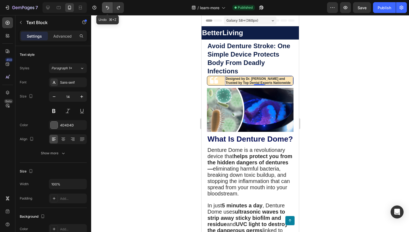
click at [107, 8] on icon "Undo/Redo" at bounding box center [107, 7] width 5 height 5
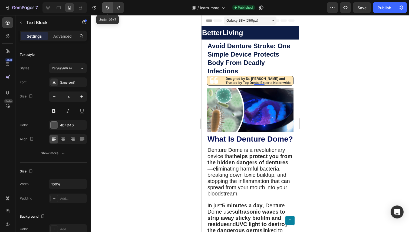
click at [107, 8] on icon "Undo/Redo" at bounding box center [107, 7] width 5 height 5
click at [107, 4] on button "Undo/Redo" at bounding box center [107, 7] width 11 height 11
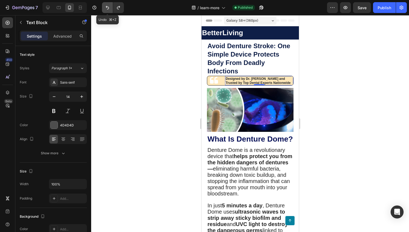
click at [107, 4] on button "Undo/Redo" at bounding box center [107, 7] width 11 height 11
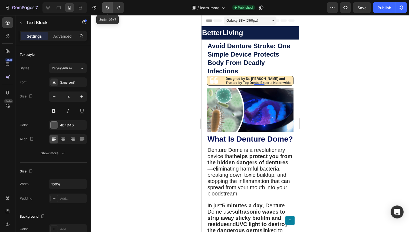
click at [107, 4] on button "Undo/Redo" at bounding box center [107, 7] width 11 height 11
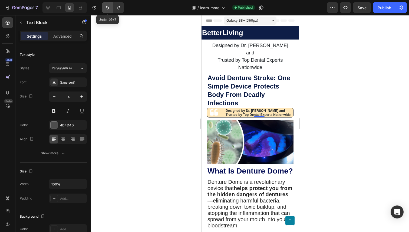
click at [107, 4] on button "Undo/Redo" at bounding box center [107, 7] width 11 height 11
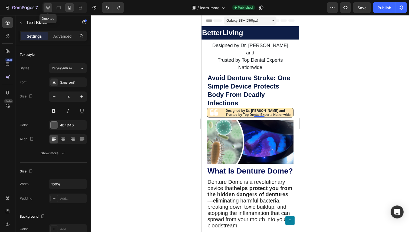
click at [46, 7] on icon at bounding box center [48, 8] width 4 height 4
type input "16"
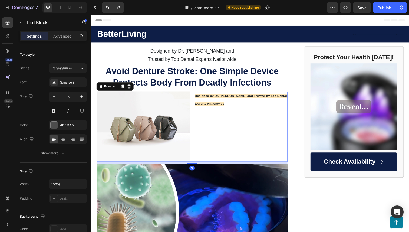
click at [204, 156] on div "Designed by Dr. James Mitchell and Trusted by Top Dental Experts Nationwide Tex…" at bounding box center [243, 129] width 95 height 72
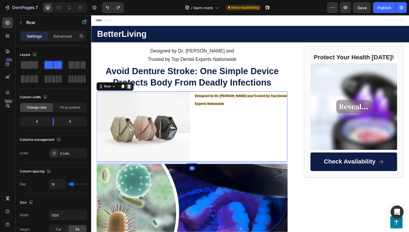
click at [130, 86] on icon at bounding box center [130, 88] width 4 height 4
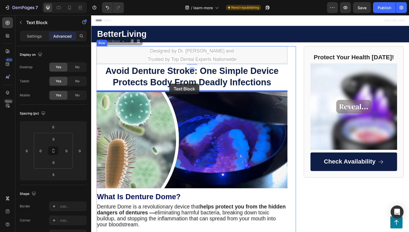
drag, startPoint x: 171, startPoint y: 56, endPoint x: 171, endPoint y: 85, distance: 28.9
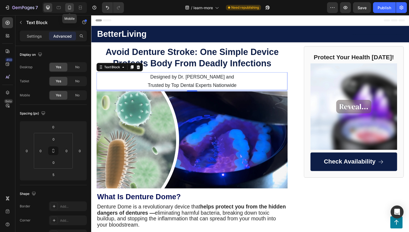
click at [74, 9] on div at bounding box center [69, 7] width 9 height 9
type input "6"
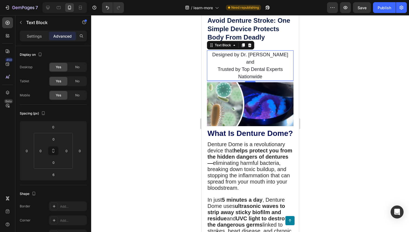
scroll to position [42, 0]
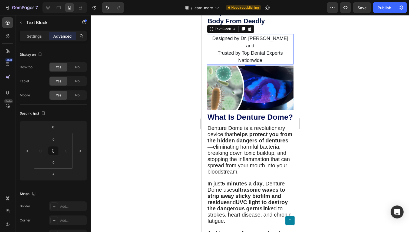
click at [168, 63] on div at bounding box center [250, 123] width 318 height 217
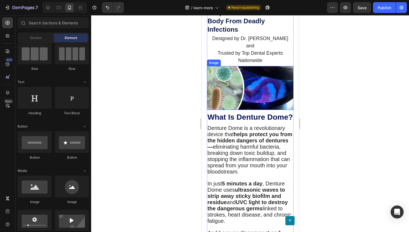
scroll to position [0, 0]
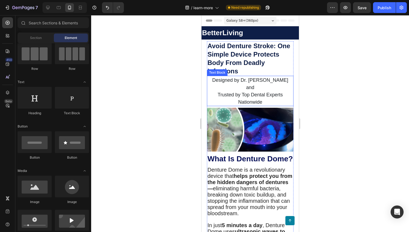
click at [276, 91] on p "Trusted by Top Dental Experts Nationwide" at bounding box center [249, 98] width 85 height 15
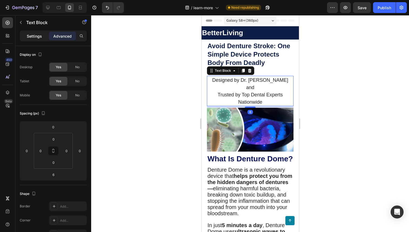
click at [30, 36] on p "Settings" at bounding box center [34, 36] width 15 height 6
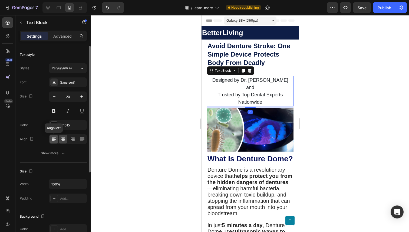
click at [56, 140] on icon at bounding box center [53, 138] width 5 height 5
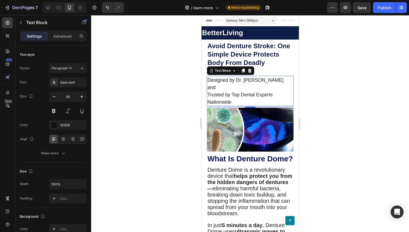
click at [179, 93] on div at bounding box center [250, 123] width 318 height 217
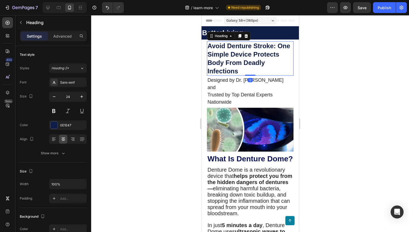
click at [263, 59] on h1 "Avoid Denture Stroke: One Simple Device Protects Body From Deadly Infections" at bounding box center [250, 58] width 87 height 35
click at [65, 140] on icon at bounding box center [63, 138] width 5 height 5
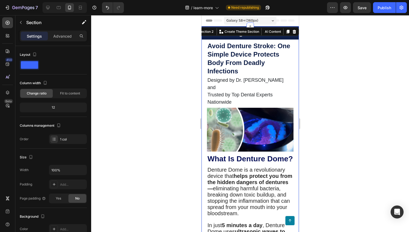
click at [249, 56] on h1 "Avoid Denture Stroke: One Simple Device Protects Body From Deadly Infections" at bounding box center [250, 58] width 87 height 35
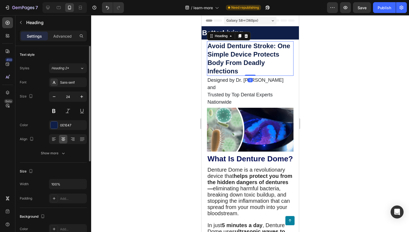
click at [49, 141] on div at bounding box center [68, 139] width 38 height 10
click at [54, 141] on icon at bounding box center [53, 138] width 5 height 5
click at [62, 141] on icon at bounding box center [63, 138] width 5 height 5
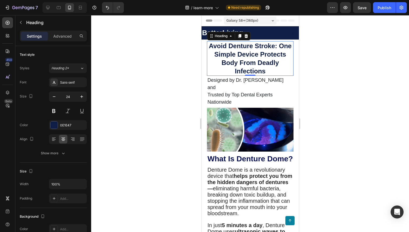
click at [207, 58] on h1 "Avoid Denture Stroke: One Simple Device Protects Body From Deadly Infections" at bounding box center [250, 58] width 87 height 35
click at [187, 64] on div at bounding box center [250, 123] width 318 height 217
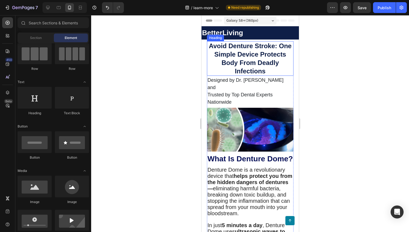
click at [263, 60] on p "Avoid Denture Stroke: One Simple Device Protects Body From Deadly Infections" at bounding box center [249, 59] width 85 height 34
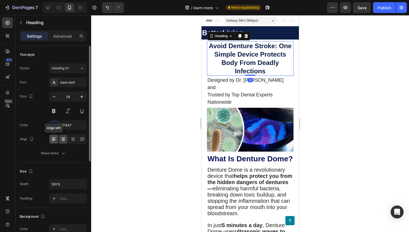
click at [53, 139] on icon at bounding box center [53, 139] width 3 height 1
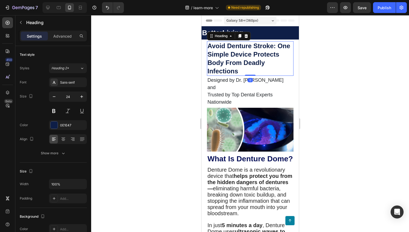
click at [123, 102] on div at bounding box center [250, 123] width 318 height 217
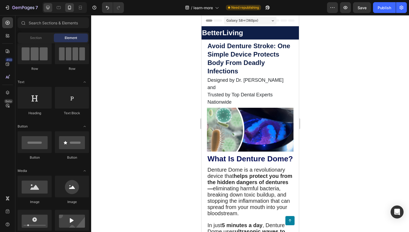
click at [48, 9] on icon at bounding box center [47, 7] width 5 height 5
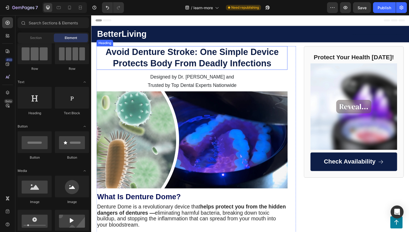
click at [250, 51] on p "Avoid Denture Stroke: One Simple Device Protects Body From Deadly Infections" at bounding box center [194, 58] width 194 height 23
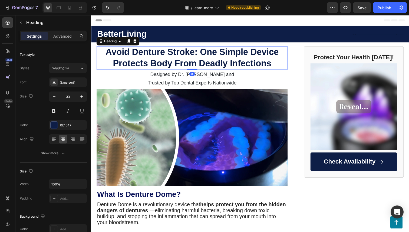
drag, startPoint x: 193, startPoint y: 70, endPoint x: 193, endPoint y: 52, distance: 18.4
click at [193, 52] on div "Avoid Denture Stroke: One Simple Device Protects Body From Deadly Infections He…" at bounding box center [194, 59] width 195 height 24
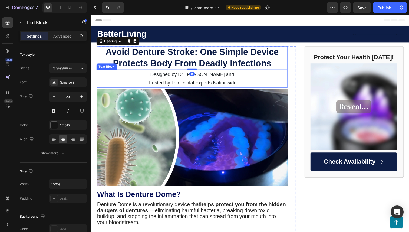
click at [209, 80] on p "Trusted by Top Dental Experts Nationwide" at bounding box center [194, 84] width 194 height 9
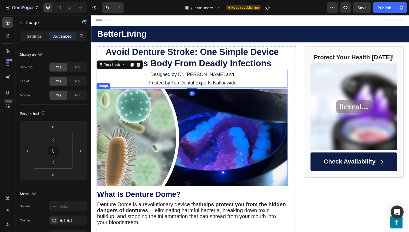
click at [222, 102] on img at bounding box center [194, 140] width 195 height 99
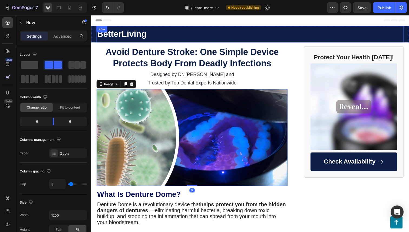
click at [381, 33] on div "Text Block" at bounding box center [333, 34] width 156 height 12
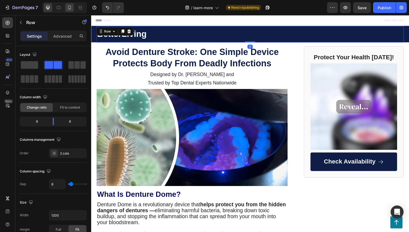
click at [70, 8] on icon at bounding box center [69, 7] width 5 height 5
type input "100%"
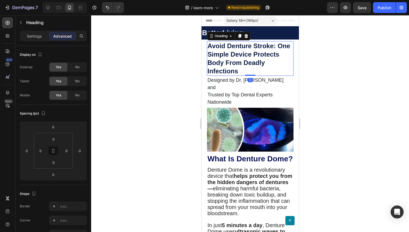
click at [231, 56] on p "Avoid Denture Stroke: One Simple Device Protects Body From Deadly Infections" at bounding box center [249, 59] width 85 height 34
click at [151, 68] on div at bounding box center [250, 123] width 318 height 217
click at [247, 52] on p "Avoid Denture Stroke: One Simple Device Protects Body From Deadly Infections" at bounding box center [249, 59] width 85 height 34
click at [247, 91] on p "Trusted by Top Dental Experts Nationwide" at bounding box center [249, 98] width 85 height 15
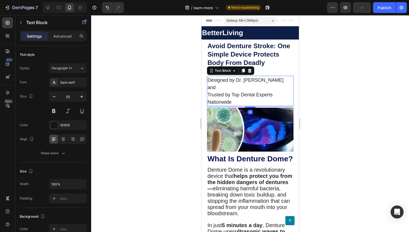
click at [330, 67] on div at bounding box center [250, 123] width 318 height 217
click at [282, 91] on p "Trusted by Top Dental Experts Nationwide" at bounding box center [249, 98] width 85 height 15
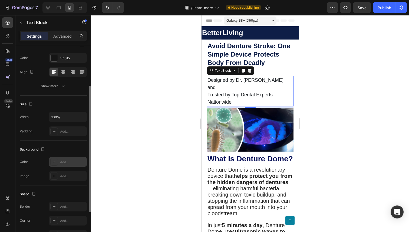
scroll to position [68, 0]
click at [74, 163] on div "Add..." at bounding box center [72, 161] width 25 height 5
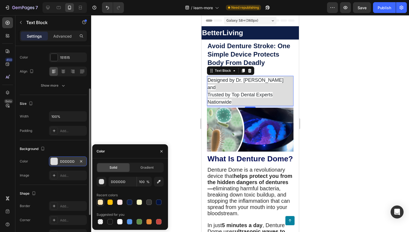
click at [100, 203] on div at bounding box center [100, 201] width 5 height 5
type input "FFE7B8"
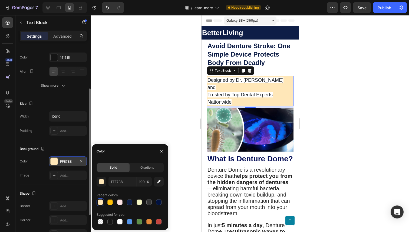
click at [233, 97] on p "Trusted by Top Dental Experts Nationwide" at bounding box center [249, 98] width 85 height 15
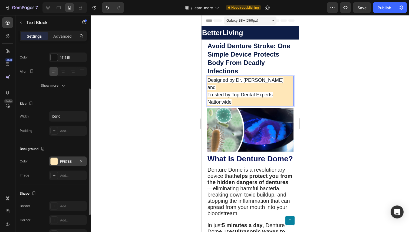
click at [233, 94] on p "Trusted by Top Dental Experts Nationwide" at bounding box center [249, 98] width 85 height 15
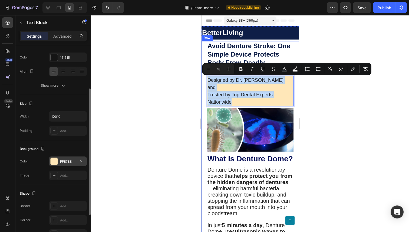
drag, startPoint x: 233, startPoint y: 94, endPoint x: 206, endPoint y: 77, distance: 32.2
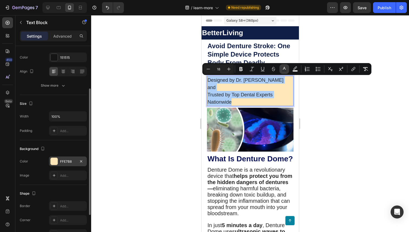
click at [286, 68] on icon "Editor contextual toolbar" at bounding box center [284, 68] width 5 height 5
type input "212529"
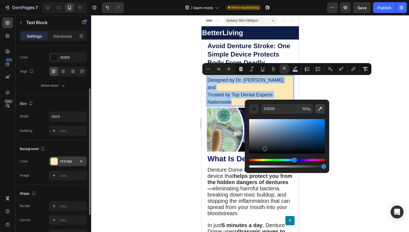
click at [317, 107] on icon "Editor contextual toolbar" at bounding box center [319, 108] width 5 height 5
type input "151617"
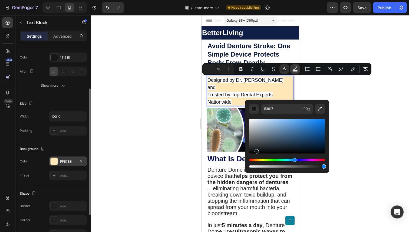
click at [294, 68] on icon "Editor contextual toolbar" at bounding box center [295, 67] width 4 height 3
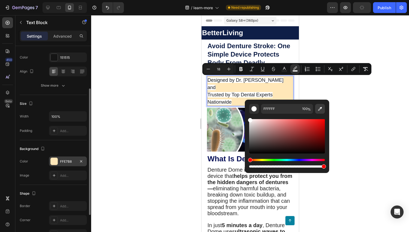
drag, startPoint x: 322, startPoint y: 111, endPoint x: 312, endPoint y: 105, distance: 11.4
click at [322, 111] on icon "Editor contextual toolbar" at bounding box center [319, 108] width 5 height 5
type input "FFE7B8"
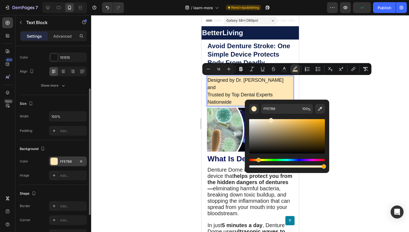
click at [146, 95] on div at bounding box center [250, 123] width 318 height 217
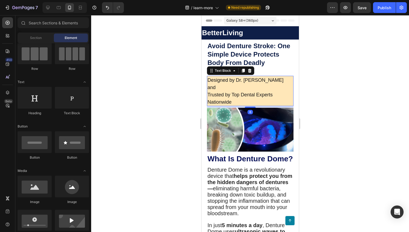
click at [219, 93] on span "Trusted by Top Dental Experts Nationwide" at bounding box center [239, 98] width 65 height 13
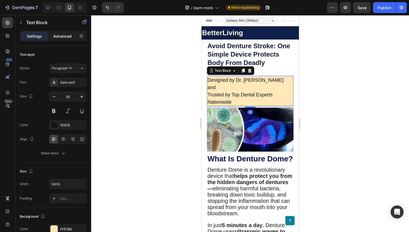
click at [65, 32] on div "Advanced" at bounding box center [62, 36] width 27 height 9
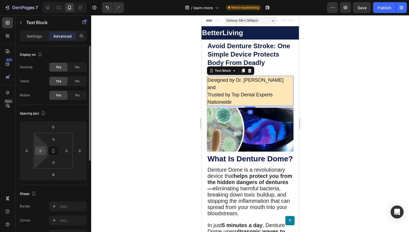
click at [41, 151] on input "0" at bounding box center [41, 151] width 8 height 8
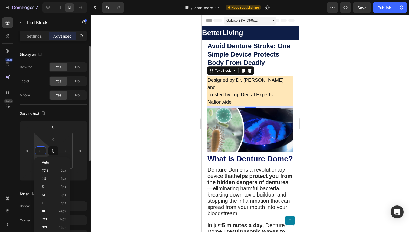
type input "5"
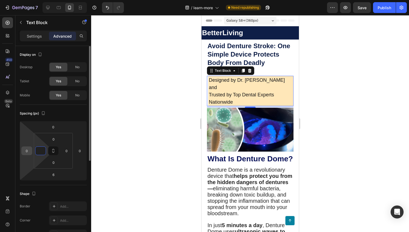
type input "0"
click at [30, 151] on input "0" at bounding box center [27, 151] width 8 height 8
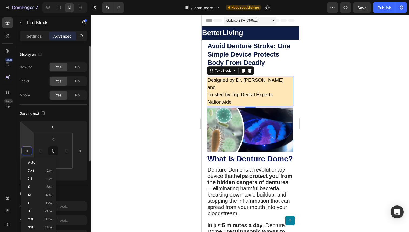
type input "5"
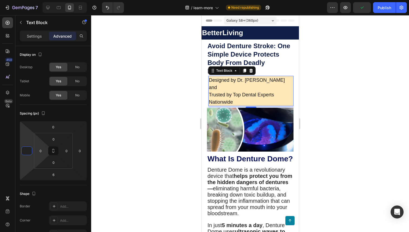
type input "0"
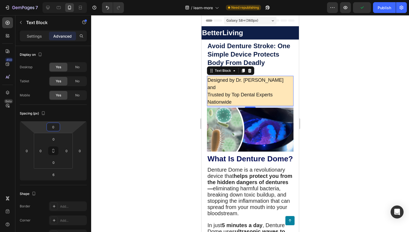
click at [39, 0] on html "7 Version history / learn-more Need republishing Preview Publish 450 Beta Secti…" at bounding box center [204, 0] width 409 height 0
click at [209, 80] on span "Designed by Dr. [PERSON_NAME] and" at bounding box center [245, 83] width 76 height 13
click at [34, 32] on div "Settings" at bounding box center [34, 36] width 27 height 9
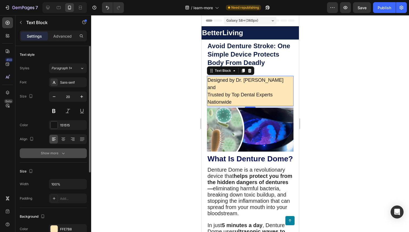
click at [64, 157] on button "Show more" at bounding box center [53, 153] width 67 height 10
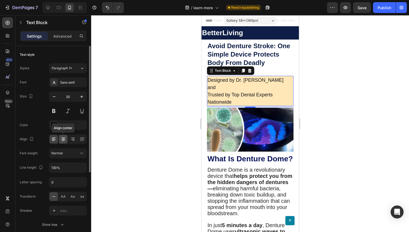
click at [62, 139] on icon at bounding box center [63, 139] width 4 height 1
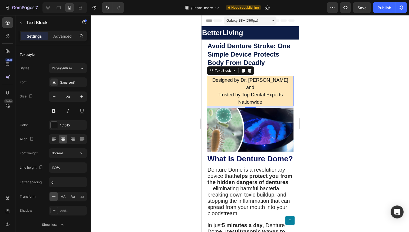
click at [148, 68] on div at bounding box center [250, 123] width 318 height 217
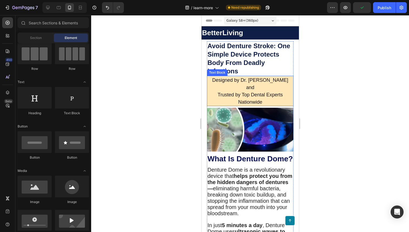
click at [238, 79] on span "Designed by Dr. [PERSON_NAME] and" at bounding box center [250, 83] width 76 height 13
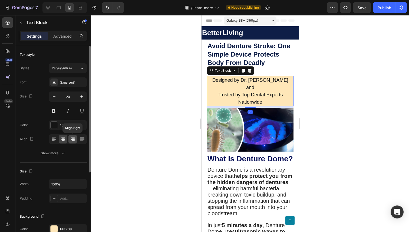
click at [73, 142] on div at bounding box center [72, 139] width 8 height 9
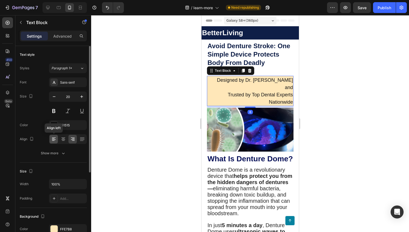
click at [54, 138] on icon at bounding box center [53, 138] width 5 height 5
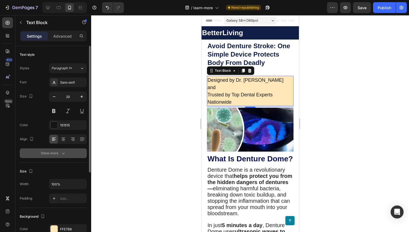
click at [61, 156] on button "Show more" at bounding box center [53, 153] width 67 height 10
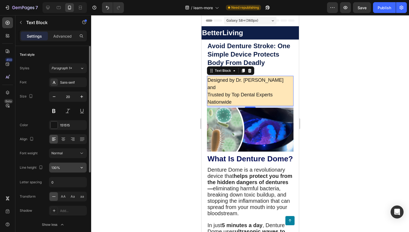
click at [64, 162] on div "130%" at bounding box center [68, 167] width 38 height 10
click at [65, 167] on input "130%" at bounding box center [67, 168] width 37 height 10
click at [81, 167] on icon "button" at bounding box center [82, 167] width 2 height 1
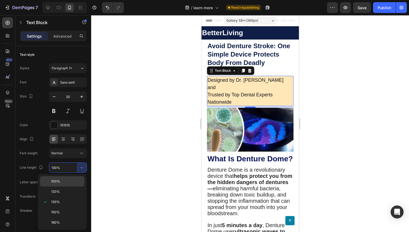
click at [74, 186] on div "100%" at bounding box center [62, 191] width 44 height 10
type input "100%"
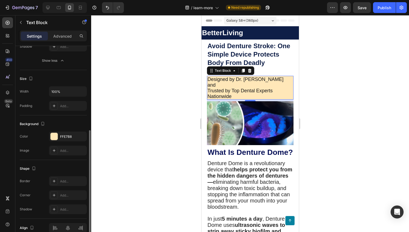
scroll to position [164, 0]
click at [73, 182] on div "Add..." at bounding box center [72, 181] width 25 height 5
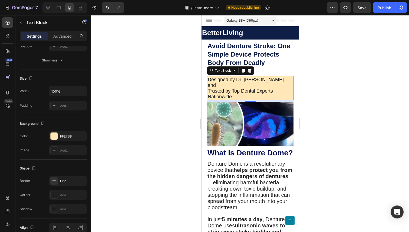
click at [133, 110] on div at bounding box center [250, 123] width 318 height 217
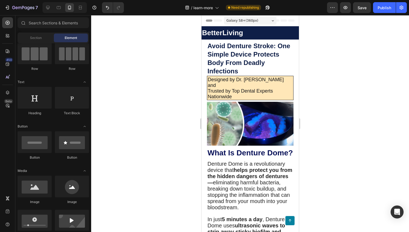
click at [133, 110] on div at bounding box center [250, 123] width 318 height 217
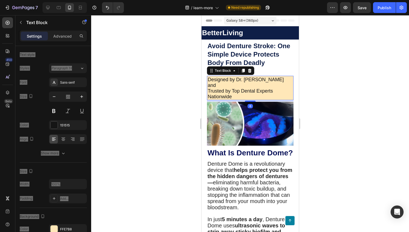
click at [252, 88] on p "Trusted by Top Dental Experts Nationwide" at bounding box center [249, 93] width 85 height 11
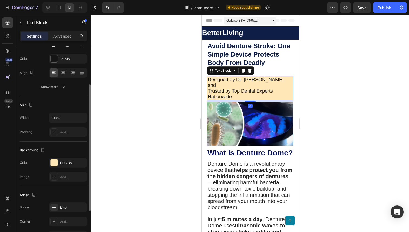
scroll to position [69, 0]
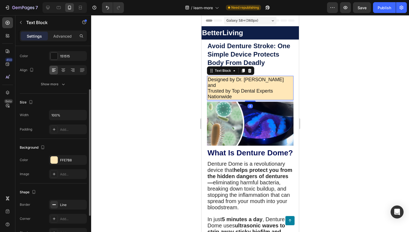
click at [68, 154] on div "Background The changes might be hidden by the video. Color FFE7B8 Image Add..." at bounding box center [53, 161] width 67 height 45
click at [70, 160] on div "FFE7B8" at bounding box center [68, 160] width 16 height 5
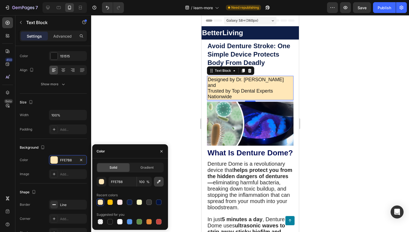
click at [158, 181] on icon "button" at bounding box center [159, 182] width 4 height 4
type input "FFFFFF"
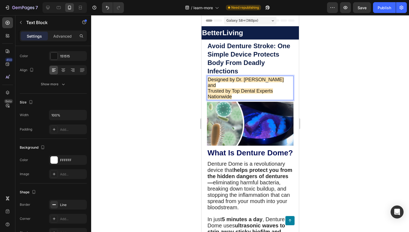
click at [267, 88] on span "Trusted by Top Dental Experts Nationwide" at bounding box center [239, 93] width 65 height 11
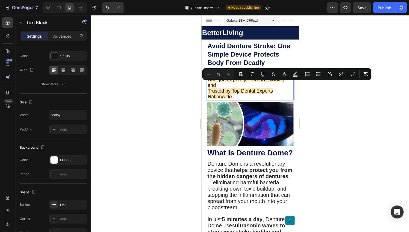
click at [265, 90] on p "Trusted by Top Dental Experts Nationwide" at bounding box center [249, 93] width 85 height 11
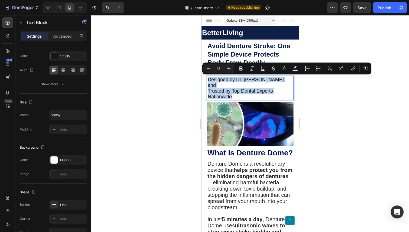
drag, startPoint x: 258, startPoint y: 90, endPoint x: 205, endPoint y: 77, distance: 54.3
click at [297, 69] on icon "Editor contextual toolbar" at bounding box center [294, 68] width 5 height 5
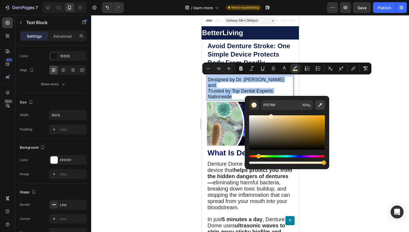
click at [320, 108] on button "Editor contextual toolbar" at bounding box center [320, 105] width 10 height 10
type input "FFFFFF"
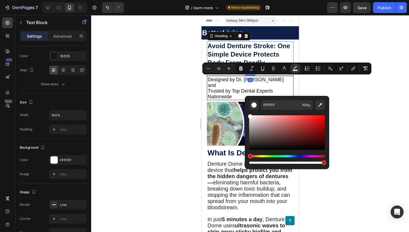
click at [288, 51] on p "Avoid Denture Stroke: One Simple Device Protects Body From Deadly Infections" at bounding box center [249, 59] width 85 height 34
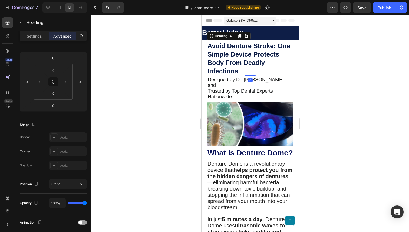
scroll to position [0, 0]
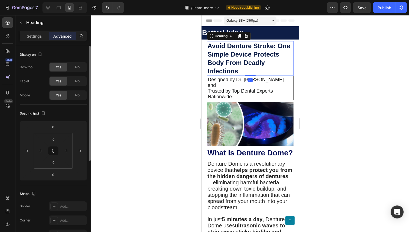
click at [344, 51] on div at bounding box center [250, 123] width 318 height 217
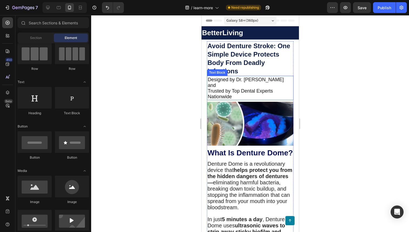
click at [284, 88] on p "Trusted by Top Dental Experts Nationwide" at bounding box center [249, 93] width 85 height 11
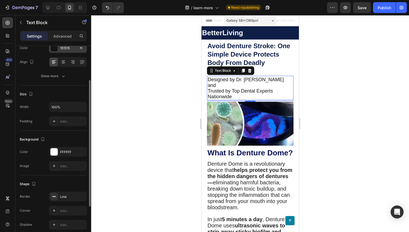
scroll to position [79, 0]
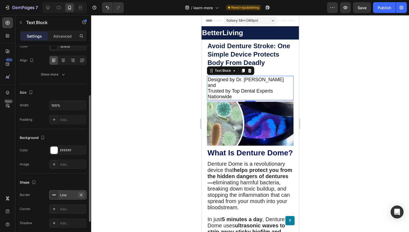
click at [82, 195] on icon "button" at bounding box center [81, 195] width 4 height 4
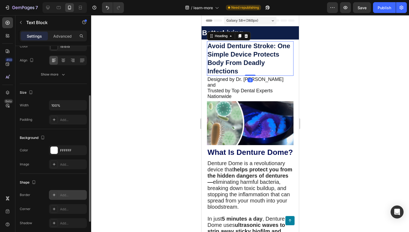
click at [262, 65] on p "Avoid Denture Stroke: One Simple Device Protects Body From Deadly Infections" at bounding box center [249, 59] width 85 height 34
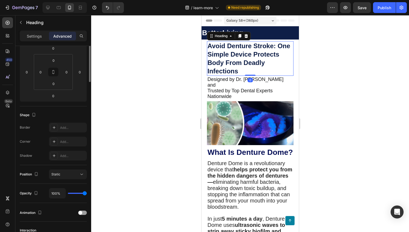
scroll to position [0, 0]
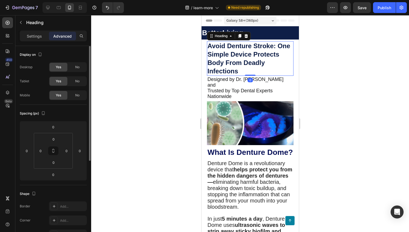
click at [342, 67] on div at bounding box center [250, 123] width 318 height 217
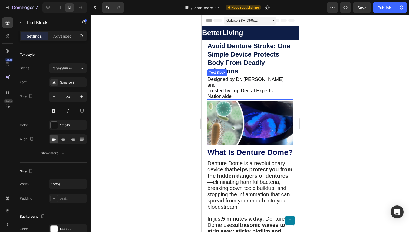
click at [284, 88] on p "Trusted by Top Dental Experts Nationwide" at bounding box center [249, 93] width 85 height 11
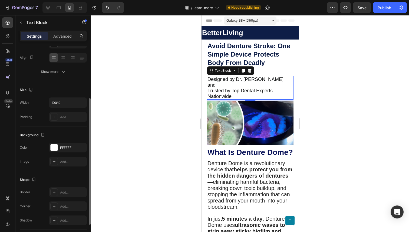
scroll to position [83, 0]
click at [63, 189] on div "Add..." at bounding box center [72, 190] width 25 height 5
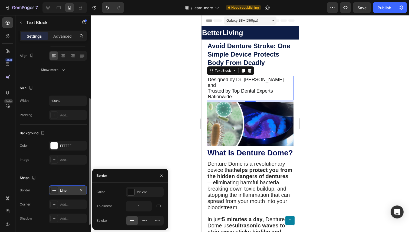
click at [135, 95] on div at bounding box center [250, 123] width 318 height 217
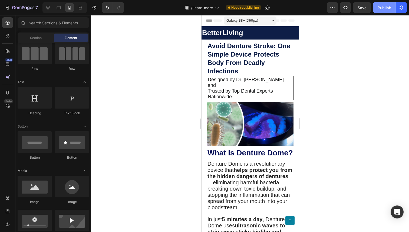
click at [380, 8] on div "Publish" at bounding box center [385, 8] width 14 height 6
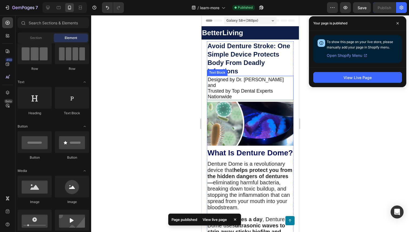
click at [238, 89] on p "Trusted by Top Dental Experts Nationwide" at bounding box center [249, 93] width 85 height 11
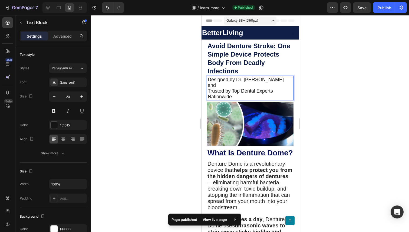
click at [207, 89] on div "Designed by Dr. James Mitchell and Trusted by Top Dental Experts Nationwide" at bounding box center [250, 88] width 87 height 24
click at [233, 94] on div "Designed by Dr. James Mitchell and Trusted by Top Dental Experts Nationwide" at bounding box center [250, 88] width 87 height 24
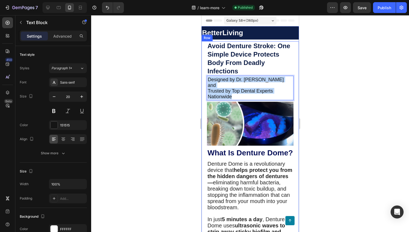
drag, startPoint x: 233, startPoint y: 91, endPoint x: 202, endPoint y: 74, distance: 35.1
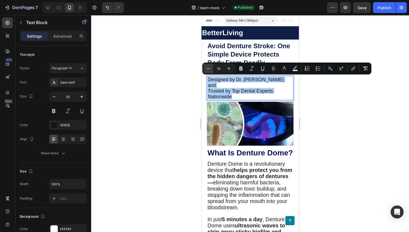
click at [206, 68] on icon "Editor contextual toolbar" at bounding box center [208, 68] width 5 height 5
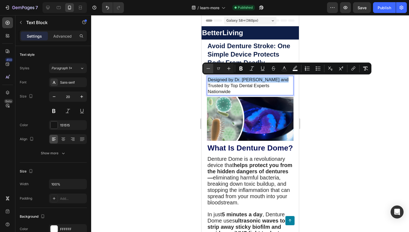
click at [206, 68] on icon "Editor contextual toolbar" at bounding box center [208, 68] width 5 height 5
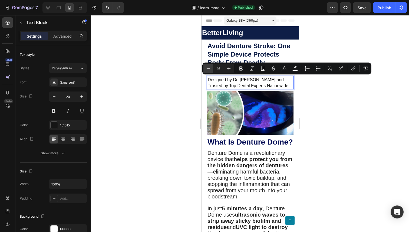
click at [206, 68] on icon "Editor contextual toolbar" at bounding box center [208, 68] width 5 height 5
click at [228, 68] on icon "Editor contextual toolbar" at bounding box center [228, 68] width 5 height 5
type input "16"
click at [185, 68] on div at bounding box center [250, 123] width 318 height 217
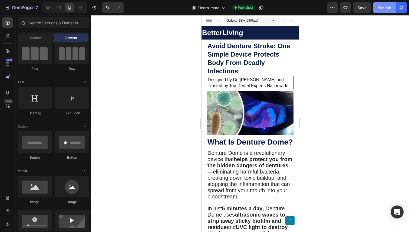
click at [386, 6] on div "Publish" at bounding box center [385, 8] width 14 height 6
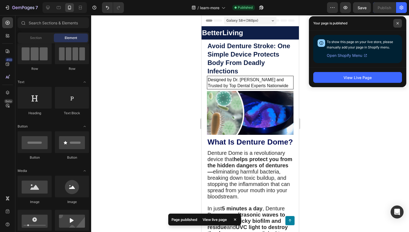
click at [397, 22] on icon at bounding box center [397, 23] width 3 height 3
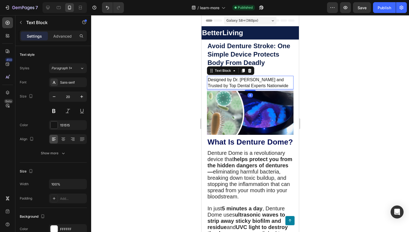
click at [273, 79] on span "Designed by Dr. [PERSON_NAME] and" at bounding box center [245, 79] width 76 height 5
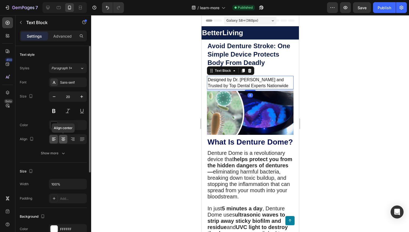
click at [62, 137] on icon at bounding box center [63, 138] width 5 height 5
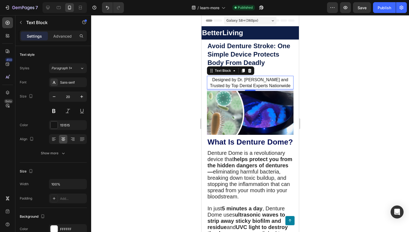
click at [139, 89] on div at bounding box center [250, 123] width 318 height 217
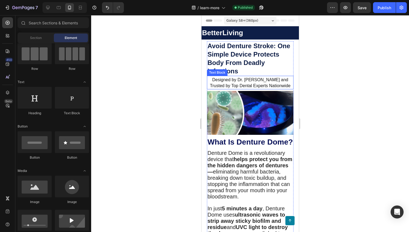
click at [261, 83] on span "Trusted by Top Dental Experts Nationwide" at bounding box center [250, 85] width 81 height 5
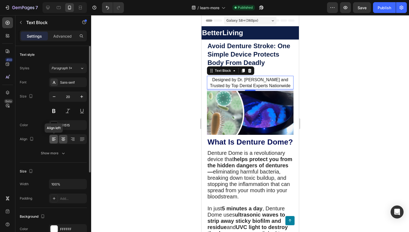
click at [54, 139] on icon at bounding box center [53, 139] width 3 height 1
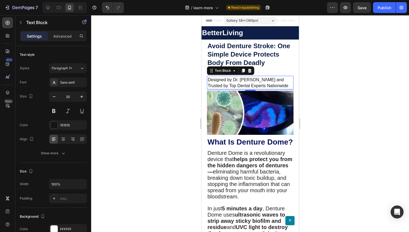
click at [137, 70] on div at bounding box center [250, 123] width 318 height 217
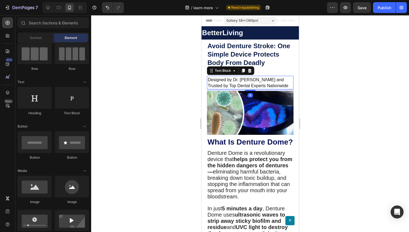
click at [235, 84] on span "Trusted by Top Dental Experts Nationwide" at bounding box center [247, 85] width 81 height 5
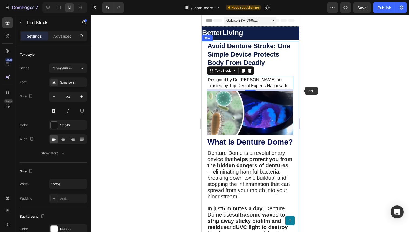
click at [338, 87] on div at bounding box center [250, 123] width 318 height 217
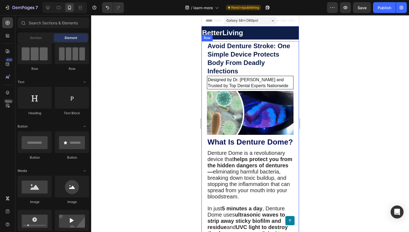
click at [384, 13] on div "7 Version history / learn-more Need republishing Preview Save Publish" at bounding box center [204, 7] width 409 height 15
click at [384, 9] on div "Publish" at bounding box center [385, 8] width 14 height 6
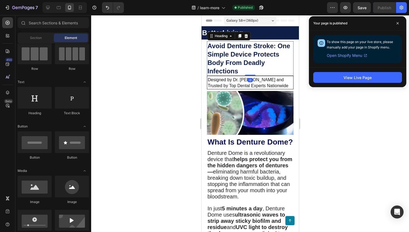
click at [265, 61] on p "Avoid Denture Stroke: One Simple Device Protects Body From Deadly Infections" at bounding box center [249, 59] width 85 height 34
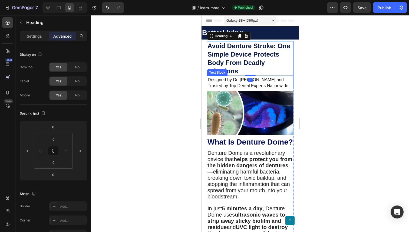
click at [254, 81] on span "Designed by Dr. [PERSON_NAME] and" at bounding box center [245, 79] width 76 height 5
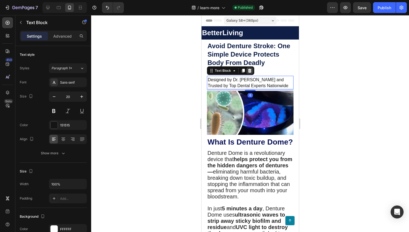
click at [247, 68] on div at bounding box center [249, 70] width 6 height 6
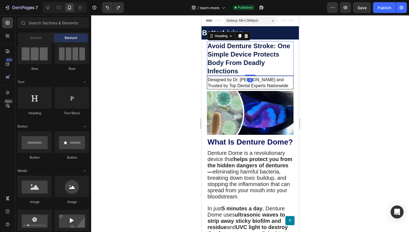
click at [267, 63] on p "Avoid Denture Stroke: One Simple Device Protects Body From Deadly Infections" at bounding box center [249, 59] width 85 height 34
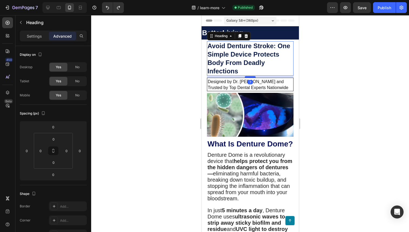
click at [252, 77] on div at bounding box center [250, 77] width 11 height 2
click at [252, 76] on div at bounding box center [250, 77] width 11 height 2
type input "6"
click at [332, 63] on div at bounding box center [250, 123] width 318 height 217
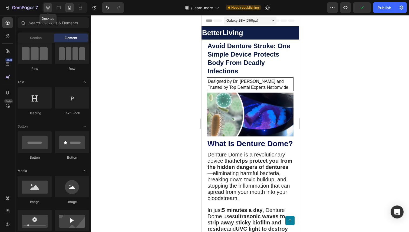
click at [47, 11] on div at bounding box center [48, 7] width 9 height 9
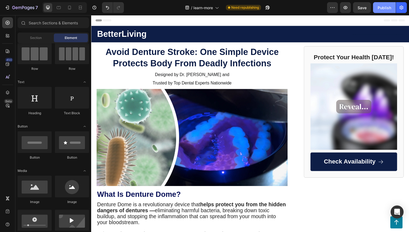
click at [384, 6] on div "Publish" at bounding box center [385, 8] width 14 height 6
